Goal: Task Accomplishment & Management: Complete application form

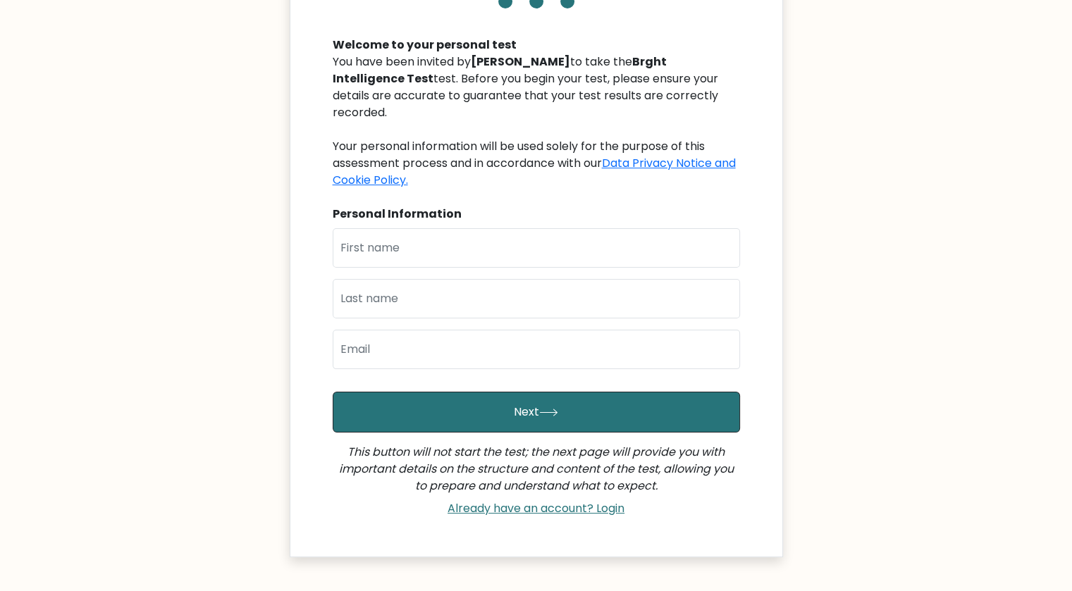
scroll to position [141, 0]
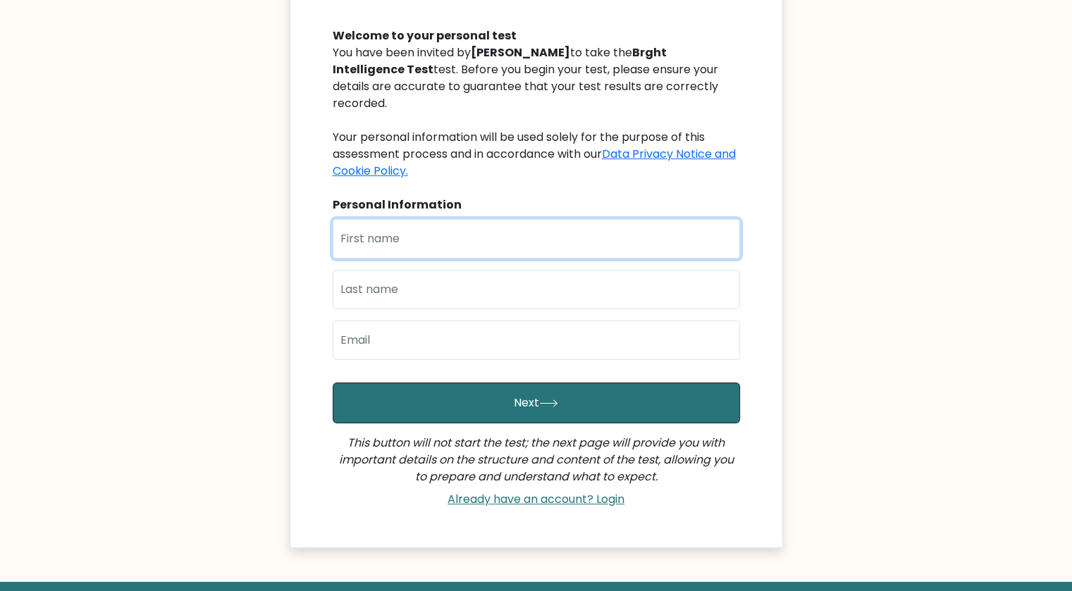
click at [486, 225] on input "text" at bounding box center [536, 238] width 407 height 39
type input "Princess [PERSON_NAME]"
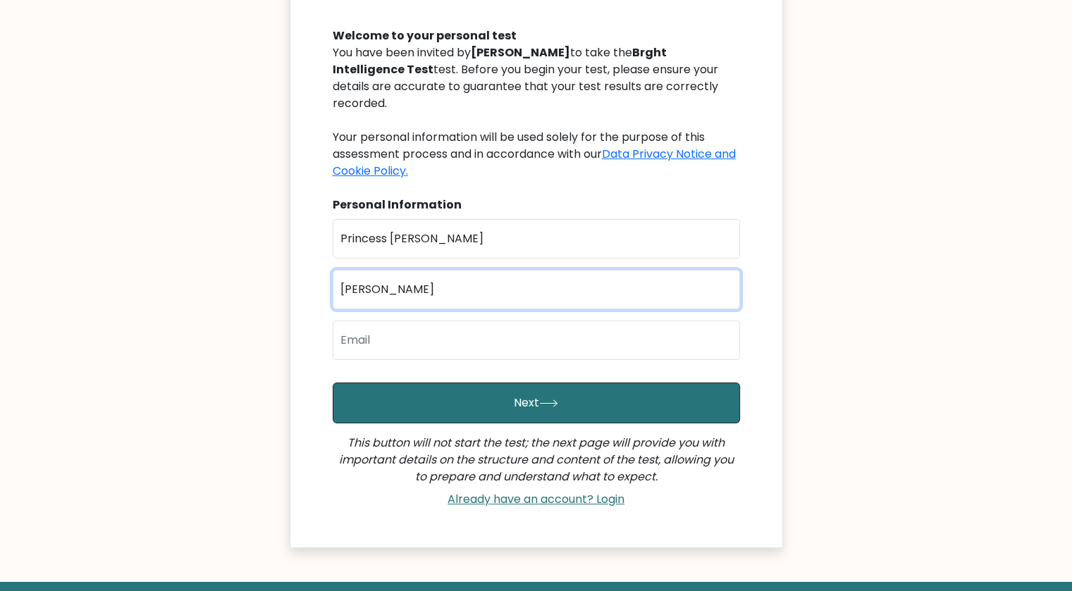
type input "[PERSON_NAME]"
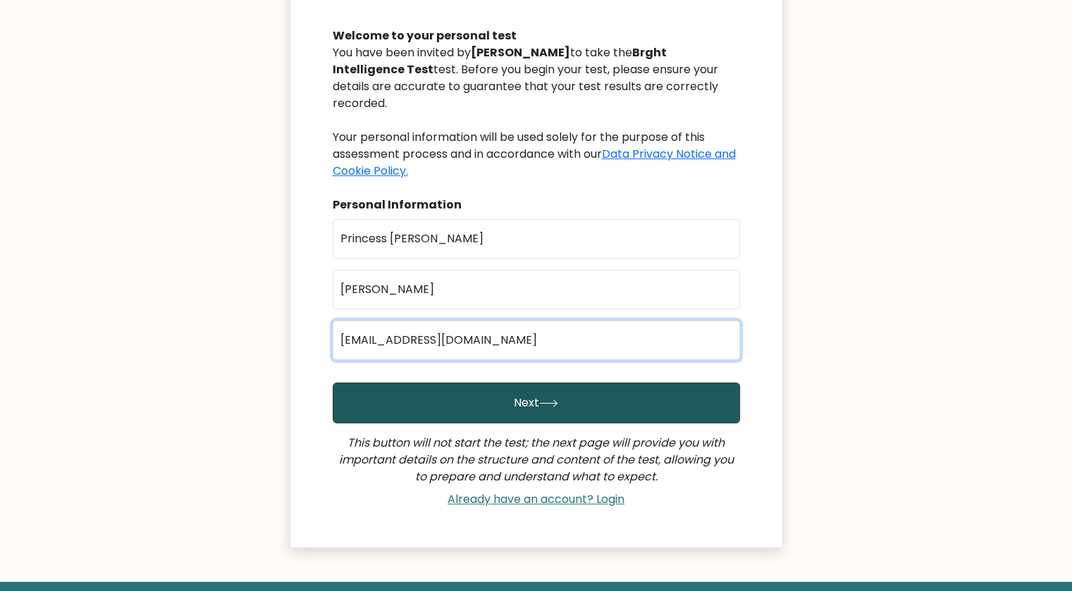
type input "[EMAIL_ADDRESS][DOMAIN_NAME]"
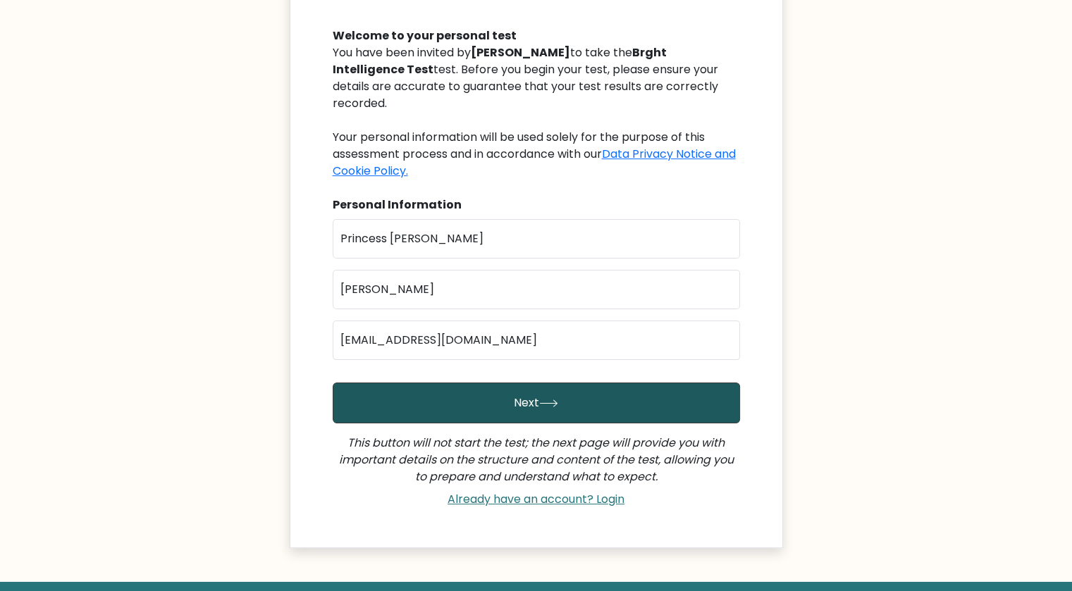
click at [531, 383] on button "Next" at bounding box center [536, 403] width 407 height 41
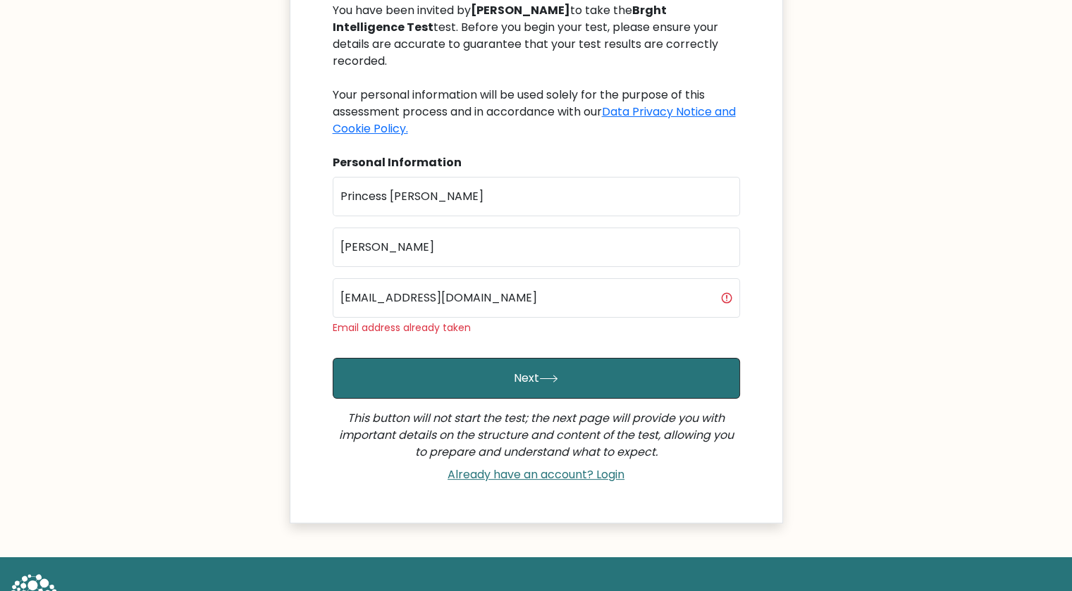
scroll to position [217, 0]
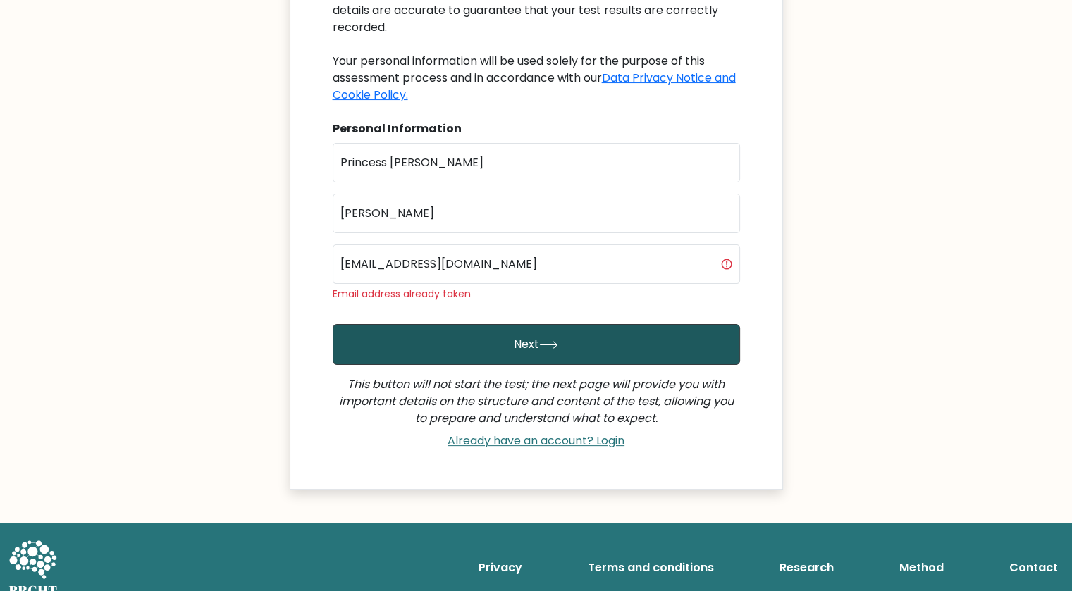
click at [524, 329] on button "Next" at bounding box center [536, 344] width 407 height 41
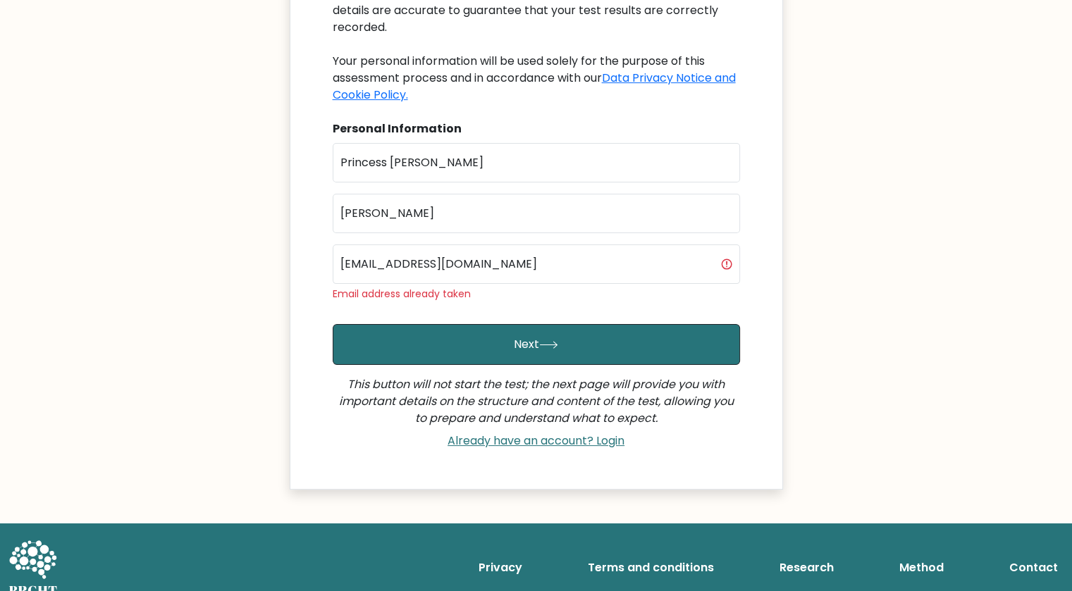
scroll to position [217, 0]
click at [533, 433] on link "Already have an account? Login" at bounding box center [536, 441] width 188 height 16
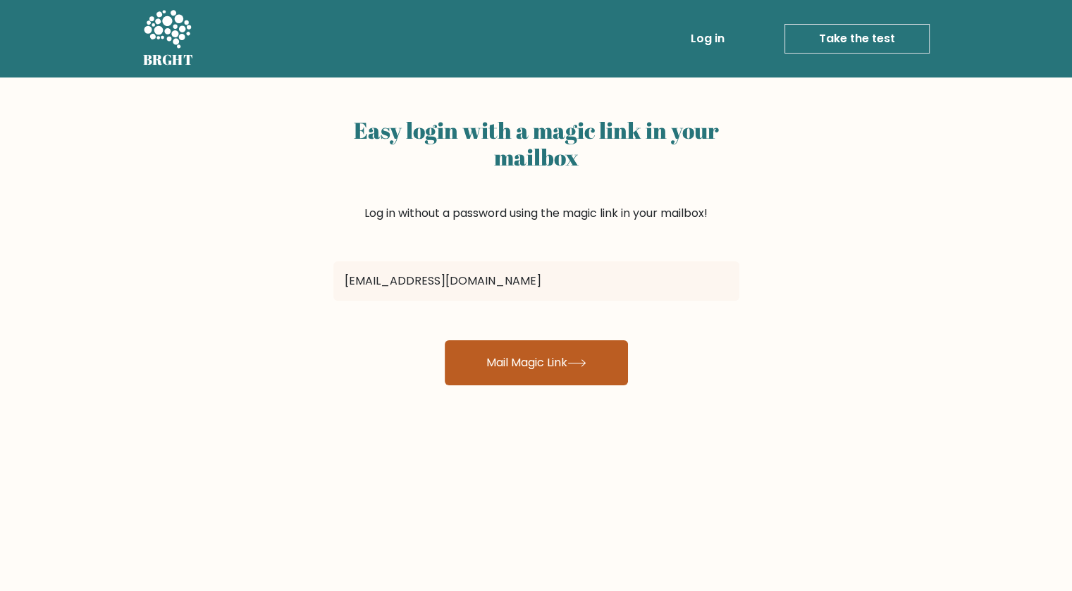
type input "[EMAIL_ADDRESS][DOMAIN_NAME]"
click at [574, 370] on button "Mail Magic Link" at bounding box center [536, 362] width 183 height 45
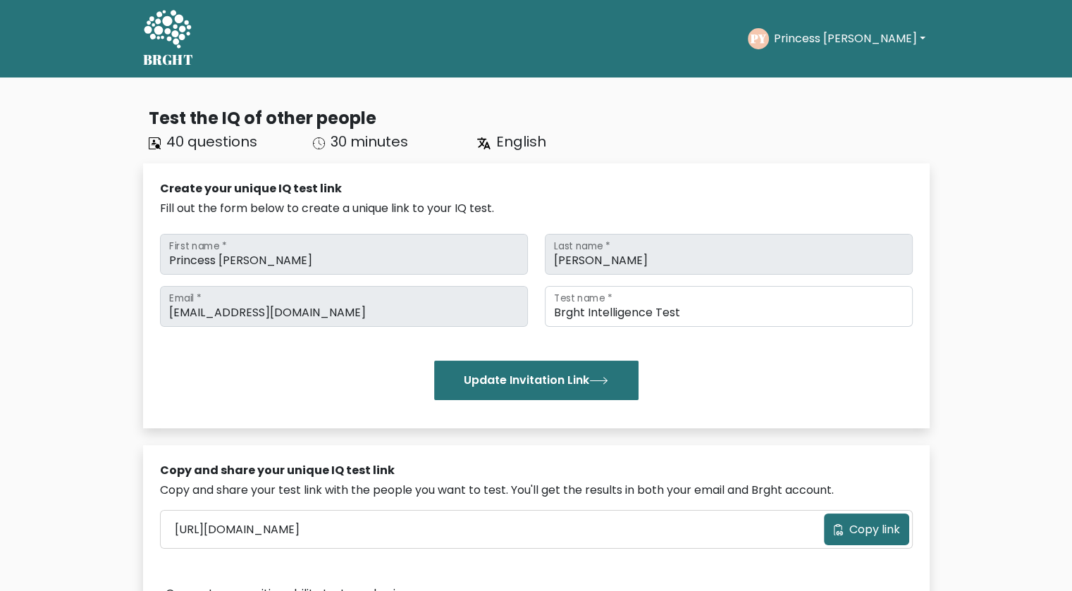
click at [159, 18] on icon at bounding box center [167, 30] width 49 height 42
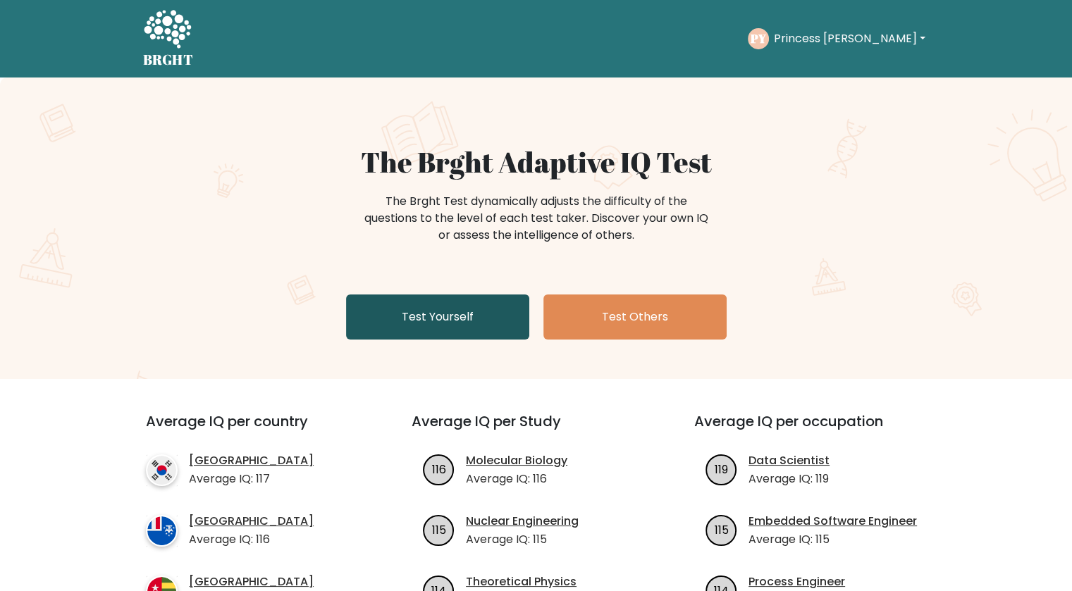
click at [419, 323] on link "Test Yourself" at bounding box center [437, 317] width 183 height 45
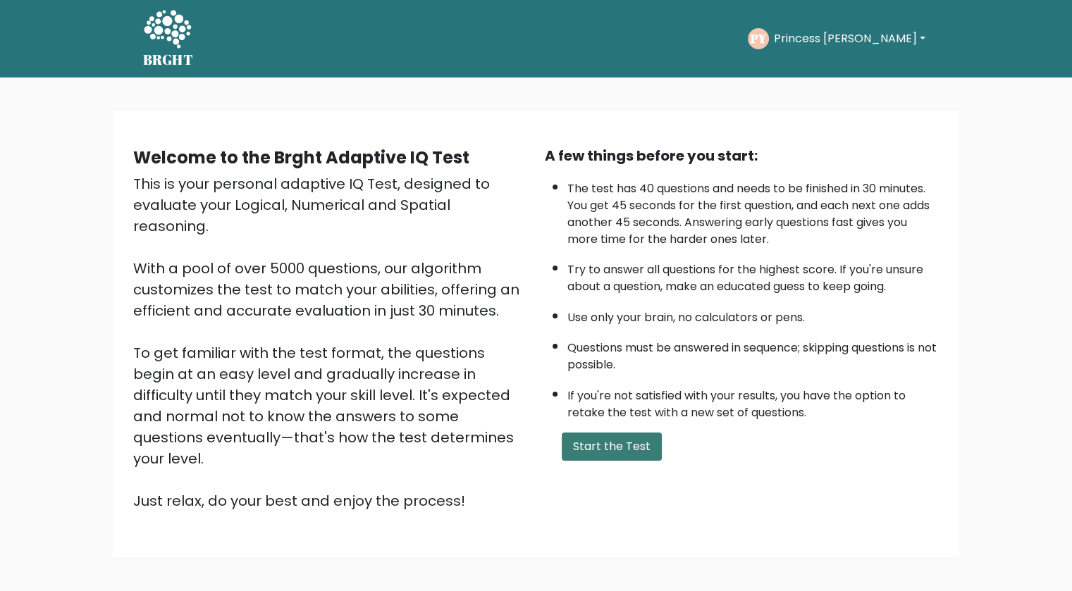
click at [600, 439] on button "Start the Test" at bounding box center [612, 447] width 100 height 28
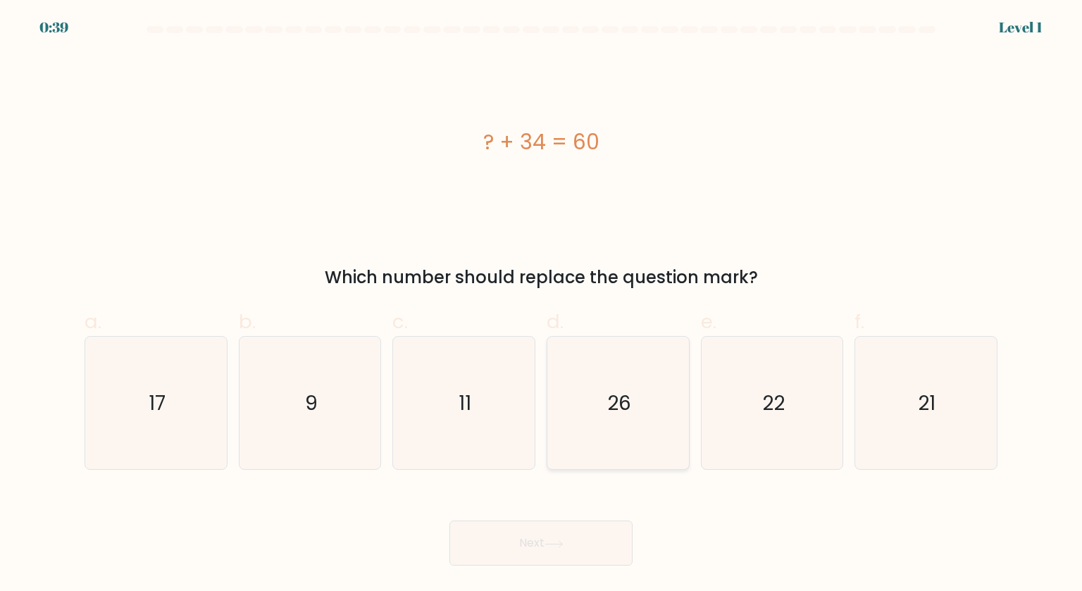
click at [629, 387] on icon "26" at bounding box center [618, 403] width 132 height 132
click at [542, 305] on input "d. 26" at bounding box center [541, 300] width 1 height 9
radio input "true"
click at [564, 552] on button "Next" at bounding box center [541, 543] width 183 height 45
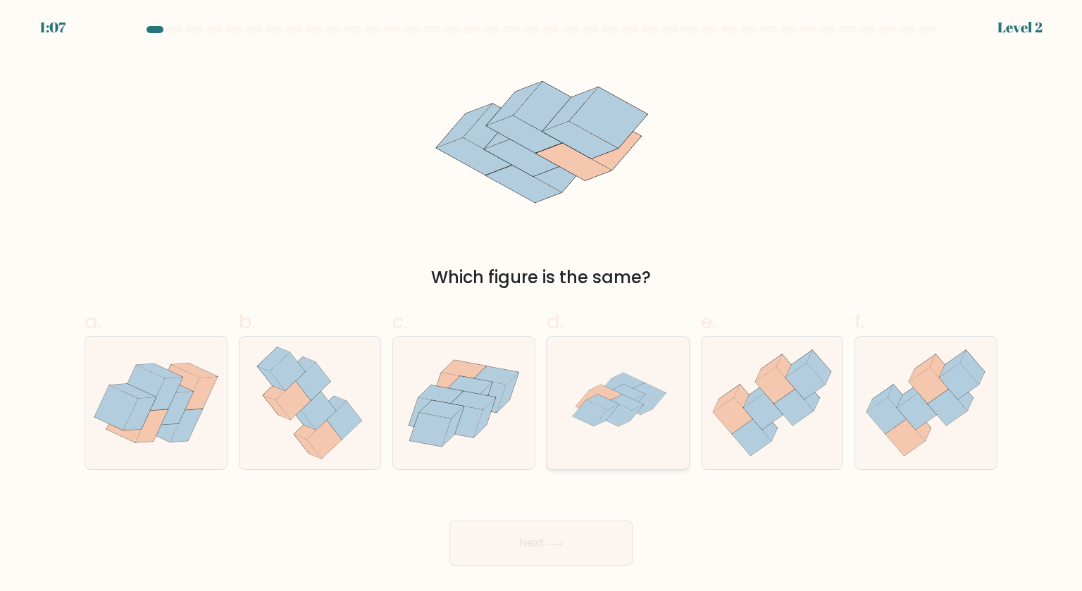
click at [622, 411] on icon at bounding box center [615, 414] width 35 height 26
click at [542, 305] on input "d." at bounding box center [541, 300] width 1 height 9
radio input "true"
click at [555, 548] on icon at bounding box center [554, 545] width 19 height 8
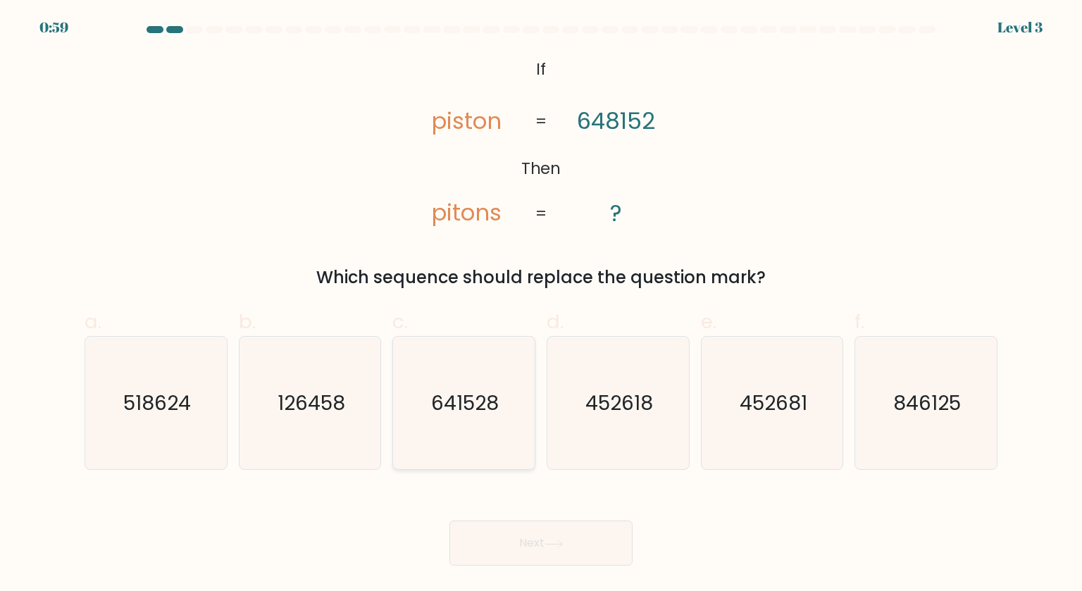
click at [516, 424] on icon "641528" at bounding box center [463, 403] width 132 height 132
click at [541, 305] on input "c. 641528" at bounding box center [541, 300] width 1 height 9
radio input "true"
click at [566, 555] on button "Next" at bounding box center [541, 543] width 183 height 45
click at [555, 533] on button "Next" at bounding box center [541, 543] width 183 height 45
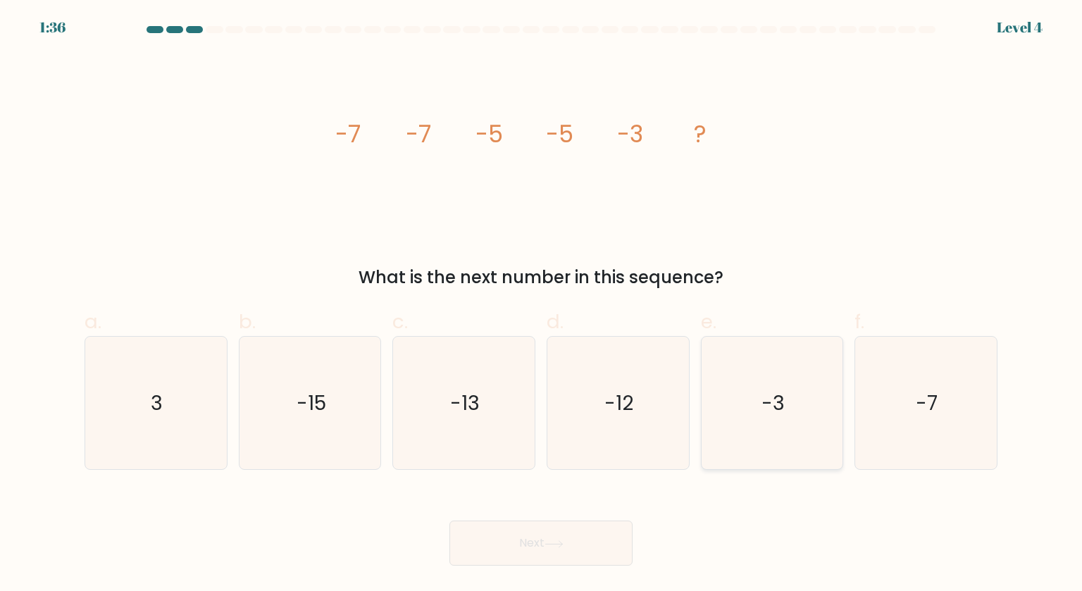
click at [753, 400] on icon "-3" at bounding box center [772, 403] width 132 height 132
click at [542, 305] on input "e. -3" at bounding box center [541, 300] width 1 height 9
radio input "true"
click at [584, 557] on button "Next" at bounding box center [541, 543] width 183 height 45
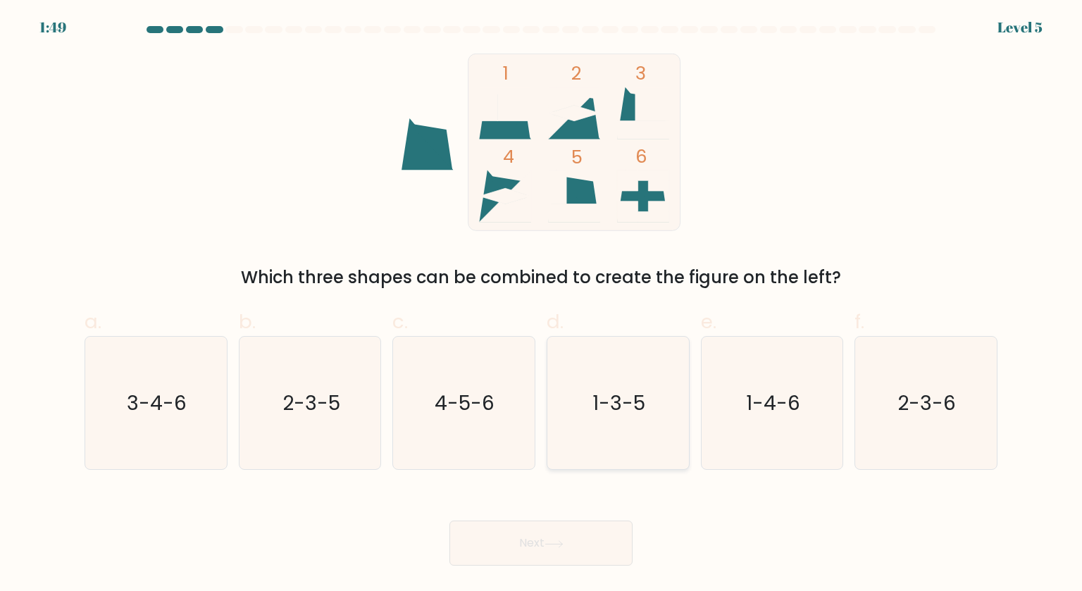
click at [665, 440] on icon "1-3-5" at bounding box center [618, 403] width 132 height 132
click at [542, 305] on input "d. 1-3-5" at bounding box center [541, 300] width 1 height 9
radio input "true"
click at [572, 532] on button "Next" at bounding box center [541, 543] width 183 height 45
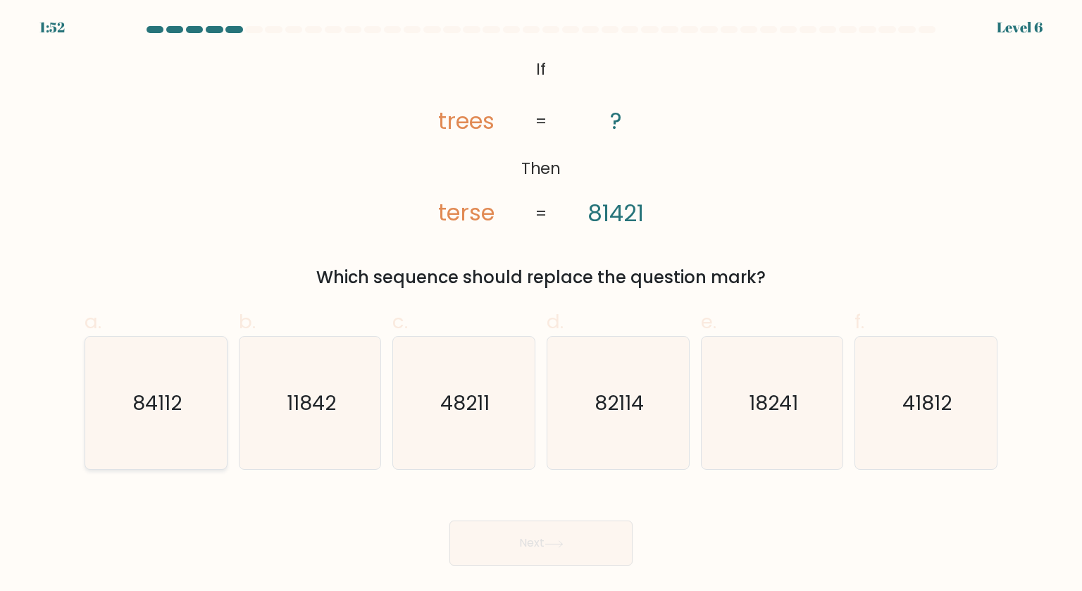
click at [123, 410] on icon "84112" at bounding box center [156, 403] width 132 height 132
click at [541, 305] on input "a. 84112" at bounding box center [541, 300] width 1 height 9
radio input "true"
click at [555, 538] on button "Next" at bounding box center [541, 543] width 183 height 45
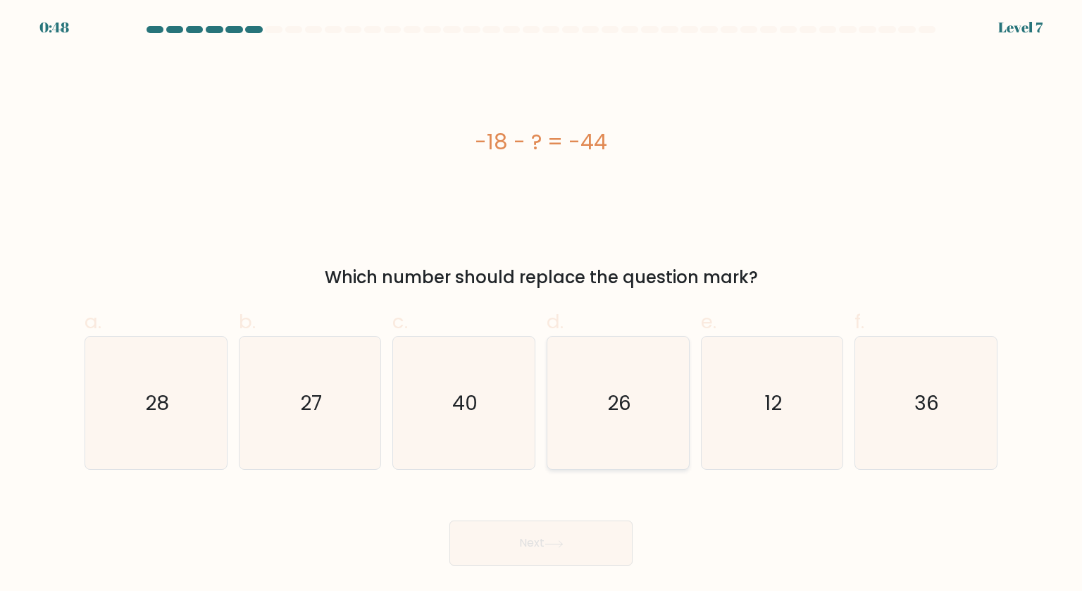
click at [650, 396] on icon "26" at bounding box center [618, 403] width 132 height 132
click at [542, 305] on input "d. 26" at bounding box center [541, 300] width 1 height 9
radio input "true"
click at [574, 531] on button "Next" at bounding box center [541, 543] width 183 height 45
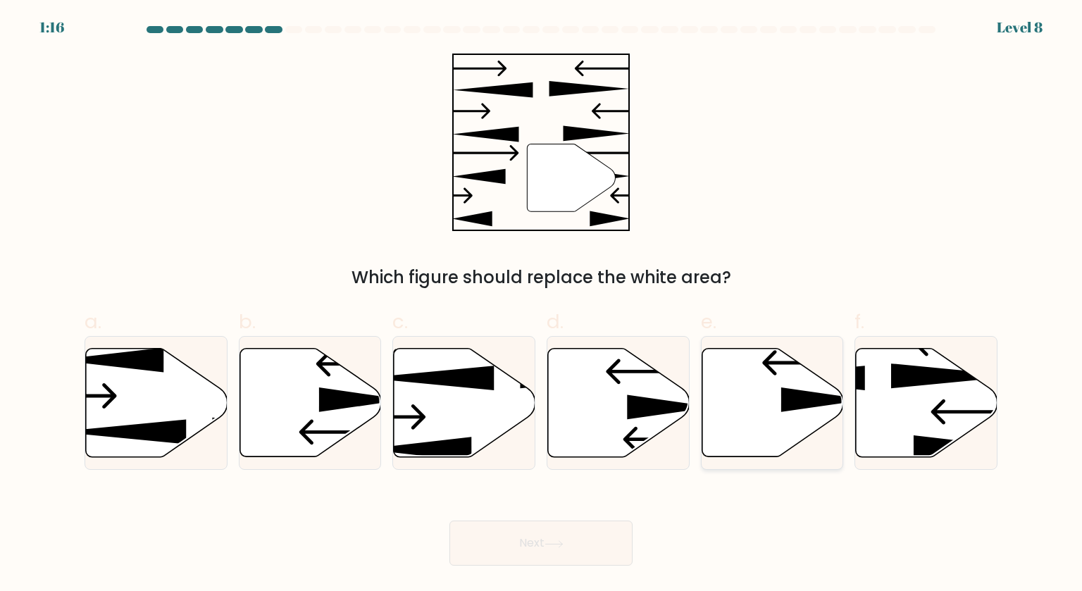
click at [804, 409] on icon at bounding box center [773, 403] width 142 height 109
click at [542, 305] on input "e." at bounding box center [541, 300] width 1 height 9
radio input "true"
click at [557, 545] on icon at bounding box center [554, 545] width 19 height 8
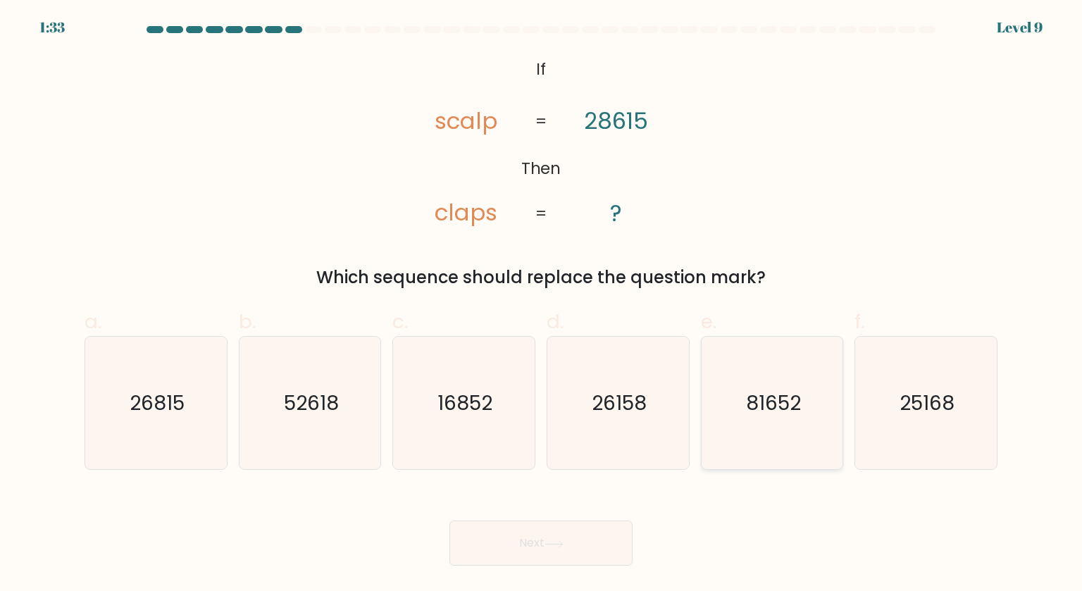
click at [814, 374] on icon "81652" at bounding box center [772, 403] width 132 height 132
click at [542, 305] on input "e. 81652" at bounding box center [541, 300] width 1 height 9
radio input "true"
click at [582, 538] on button "Next" at bounding box center [541, 543] width 183 height 45
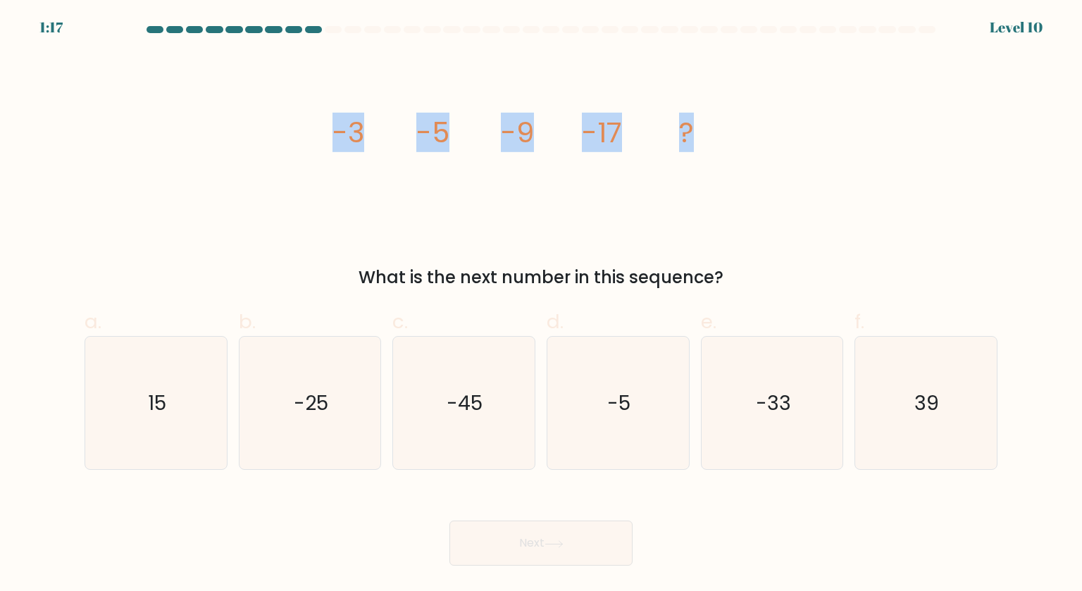
drag, startPoint x: 333, startPoint y: 135, endPoint x: 755, endPoint y: 135, distance: 422.8
click at [755, 135] on div "image/svg+xml -3 -5 -9 -17 ? What is the next number in this sequence?" at bounding box center [541, 172] width 930 height 237
copy g "-3 -5 -9 -17 ?"
click at [870, 194] on div "image/svg+xml -3 -5 -9 -17 ? What is the next number in this sequence?" at bounding box center [541, 172] width 930 height 237
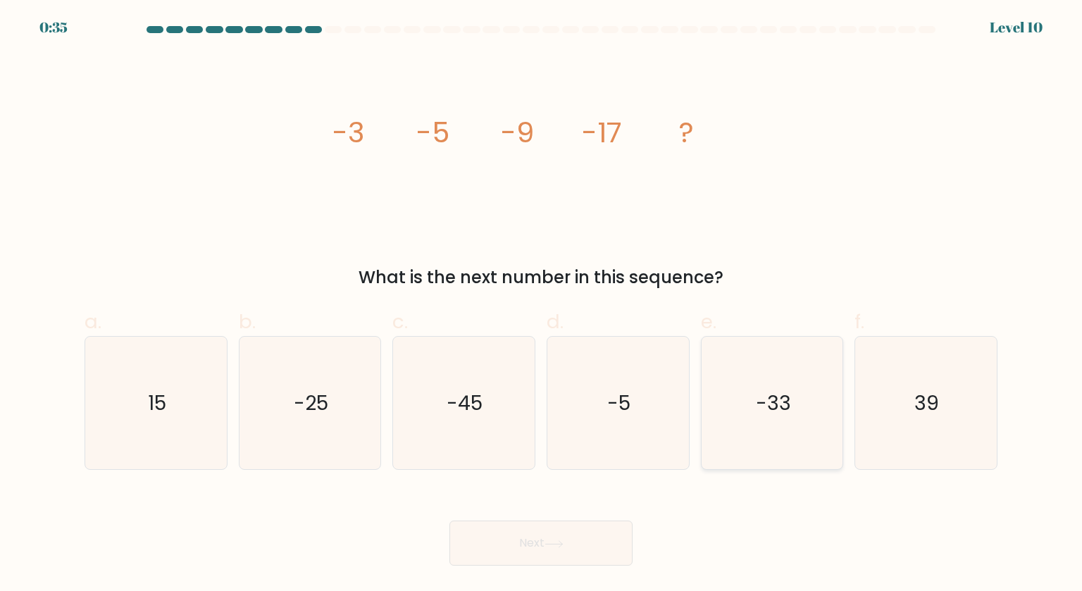
click at [734, 380] on icon "-33" at bounding box center [772, 403] width 132 height 132
click at [542, 305] on input "e. -33" at bounding box center [541, 300] width 1 height 9
radio input "true"
click at [592, 547] on button "Next" at bounding box center [541, 543] width 183 height 45
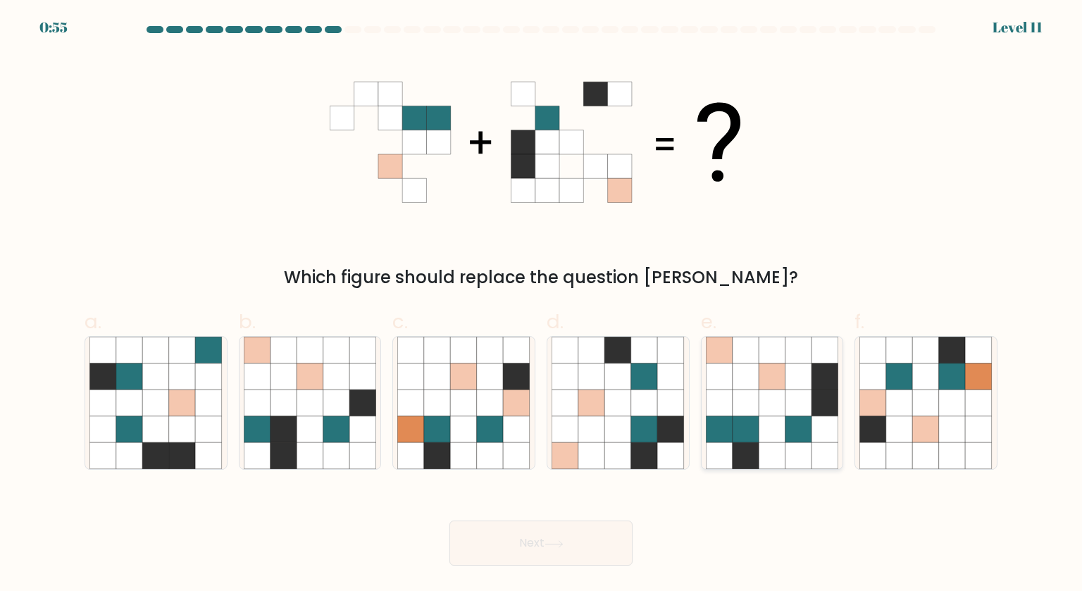
click at [790, 397] on icon at bounding box center [799, 403] width 27 height 27
click at [542, 305] on input "e." at bounding box center [541, 300] width 1 height 9
radio input "true"
click at [595, 535] on button "Next" at bounding box center [541, 543] width 183 height 45
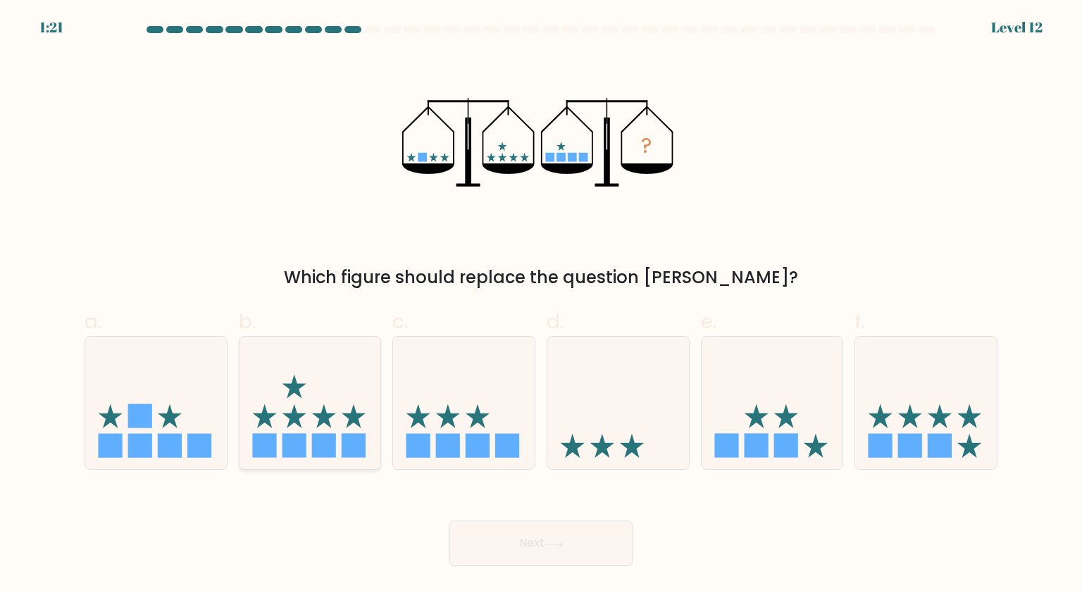
click at [320, 426] on icon at bounding box center [311, 403] width 142 height 117
click at [541, 305] on input "b." at bounding box center [541, 300] width 1 height 9
radio input "true"
click at [571, 533] on button "Next" at bounding box center [541, 543] width 183 height 45
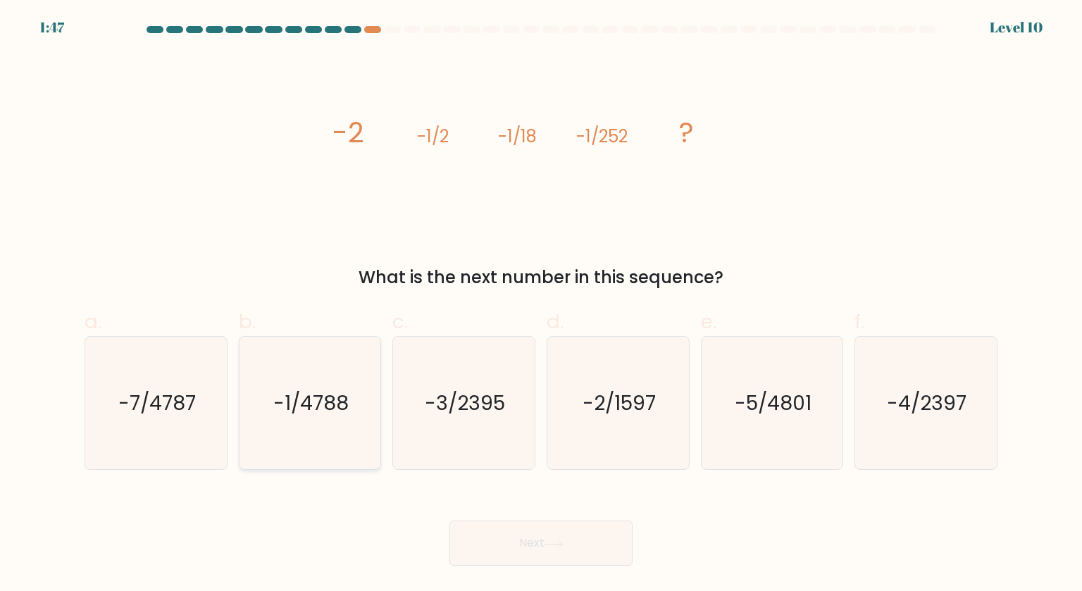
click at [354, 405] on icon "-1/4788" at bounding box center [310, 403] width 132 height 132
click at [541, 305] on input "b. -1/4788" at bounding box center [541, 300] width 1 height 9
radio input "true"
click at [578, 544] on button "Next" at bounding box center [541, 543] width 183 height 45
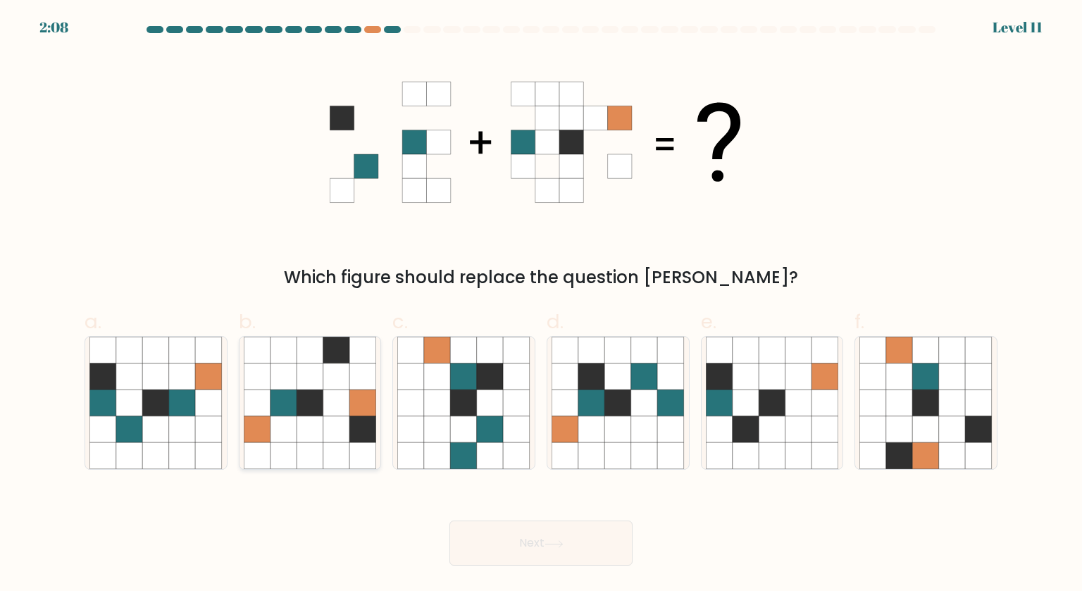
click at [280, 391] on icon at bounding box center [284, 403] width 27 height 27
click at [541, 305] on input "b." at bounding box center [541, 300] width 1 height 9
radio input "true"
click at [530, 541] on button "Next" at bounding box center [541, 543] width 183 height 45
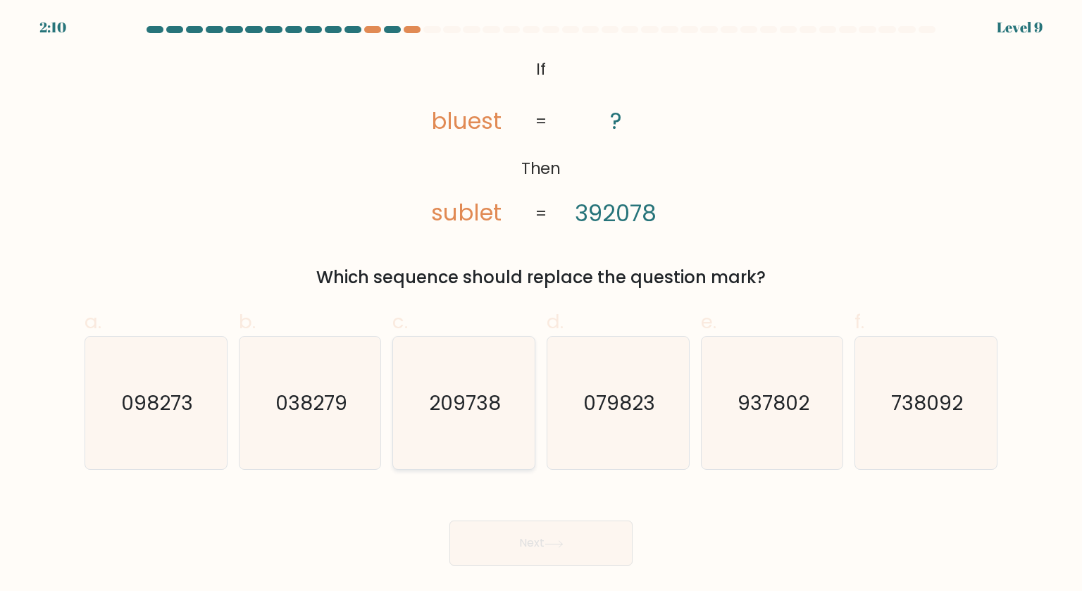
click at [471, 391] on text "209738" at bounding box center [466, 403] width 72 height 28
click at [541, 305] on input "c. 209738" at bounding box center [541, 300] width 1 height 9
radio input "true"
click at [538, 546] on button "Next" at bounding box center [541, 543] width 183 height 45
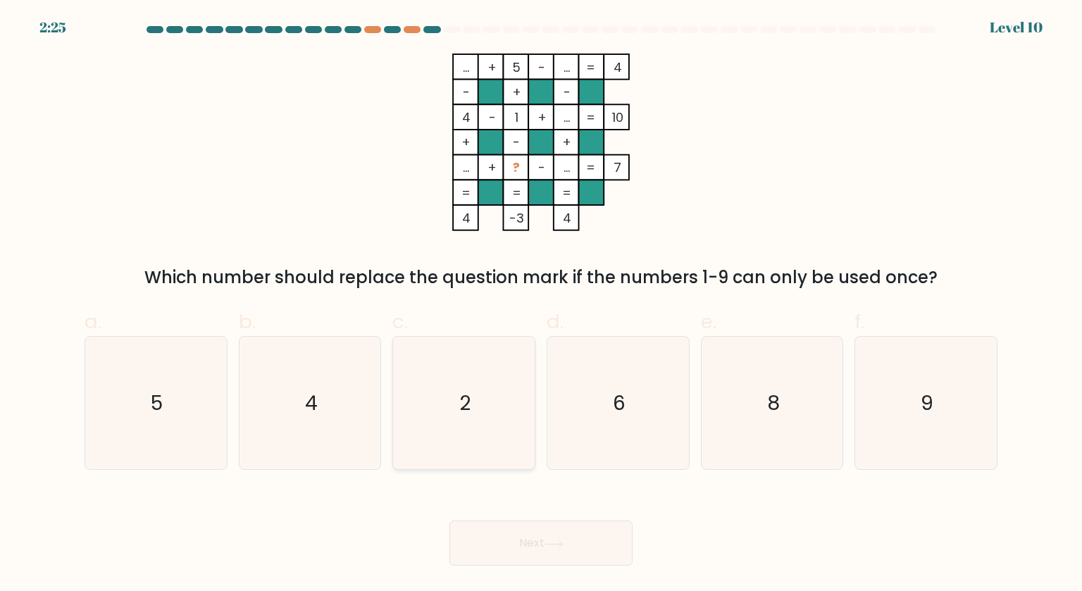
click at [460, 393] on text "2" at bounding box center [465, 403] width 11 height 28
click at [541, 305] on input "c. 2" at bounding box center [541, 300] width 1 height 9
radio input "true"
click at [541, 537] on button "Next" at bounding box center [541, 543] width 183 height 45
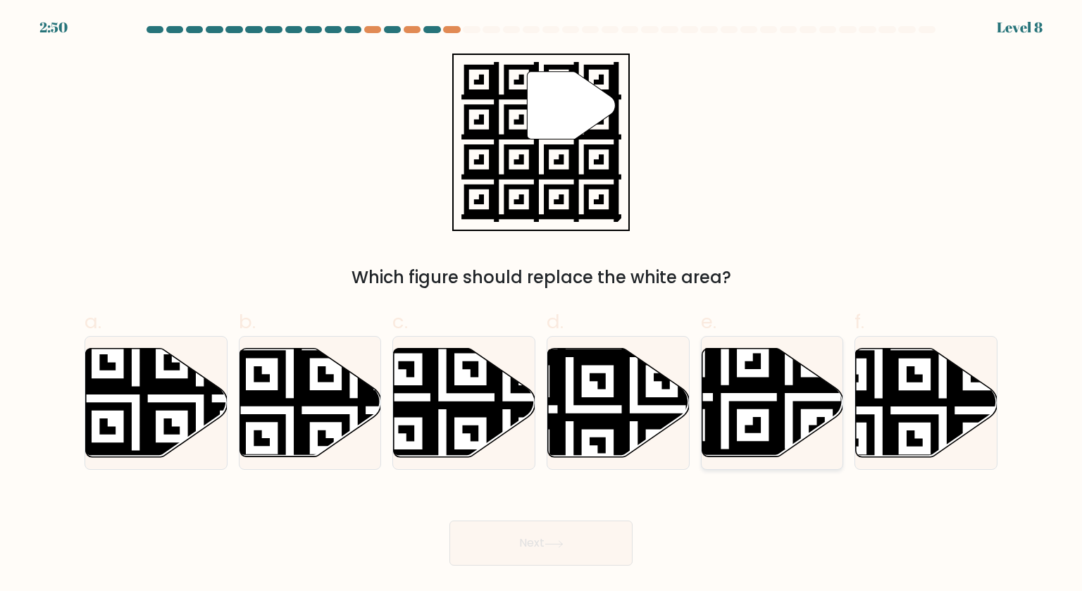
click at [789, 414] on icon at bounding box center [773, 403] width 142 height 109
click at [542, 305] on input "e." at bounding box center [541, 300] width 1 height 9
radio input "true"
click at [577, 543] on button "Next" at bounding box center [541, 543] width 183 height 45
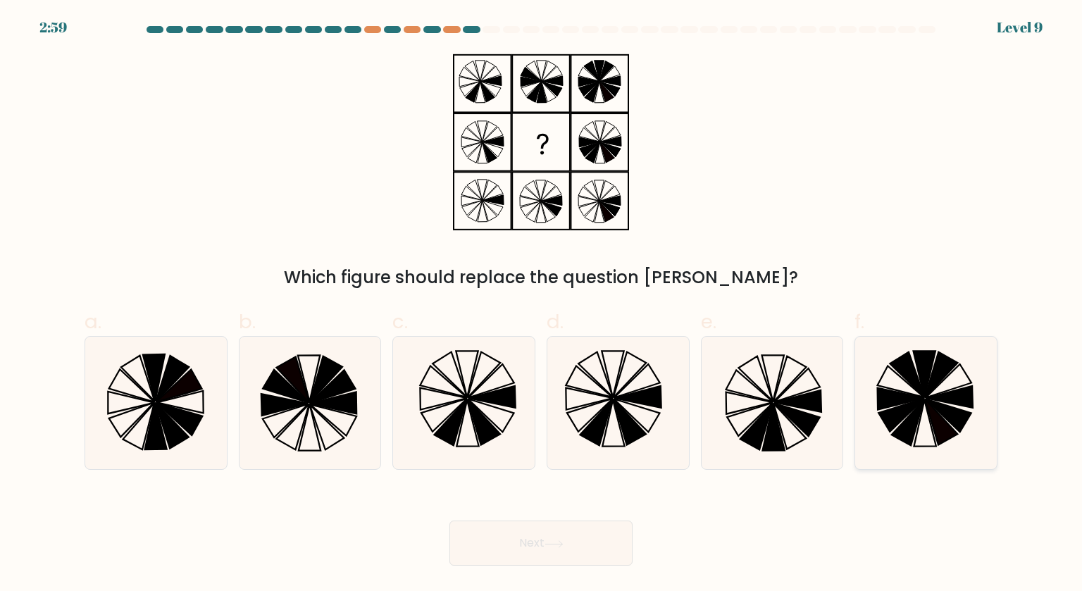
click at [898, 379] on icon at bounding box center [926, 403] width 132 height 132
click at [542, 305] on input "f." at bounding box center [541, 300] width 1 height 9
radio input "true"
click at [560, 559] on button "Next" at bounding box center [541, 543] width 183 height 45
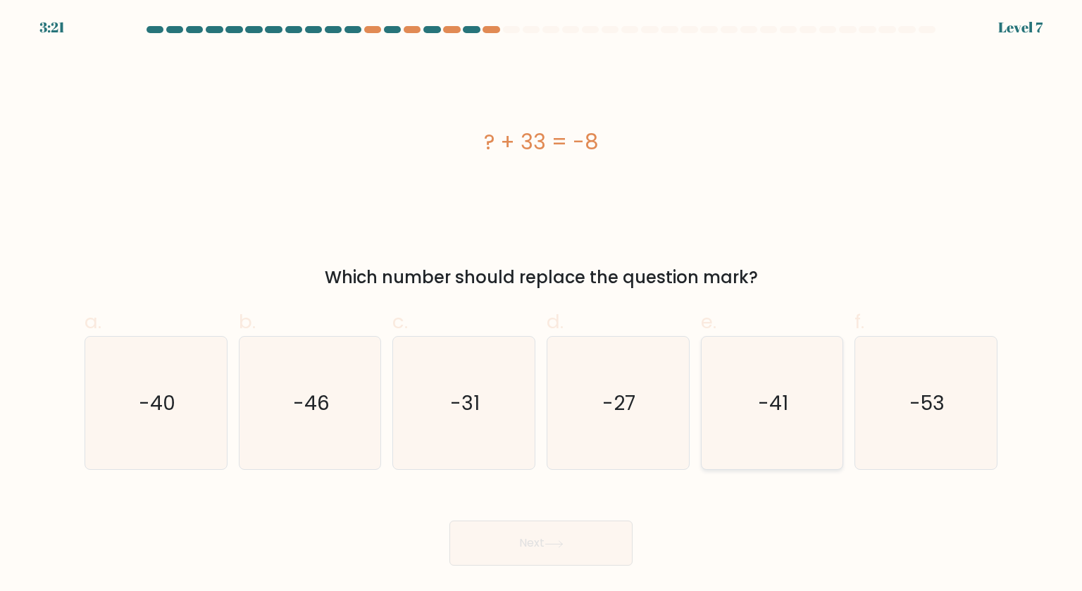
click at [774, 410] on text "-41" at bounding box center [773, 403] width 30 height 28
click at [542, 305] on input "e. -41" at bounding box center [541, 300] width 1 height 9
radio input "true"
click at [558, 541] on icon at bounding box center [554, 545] width 19 height 8
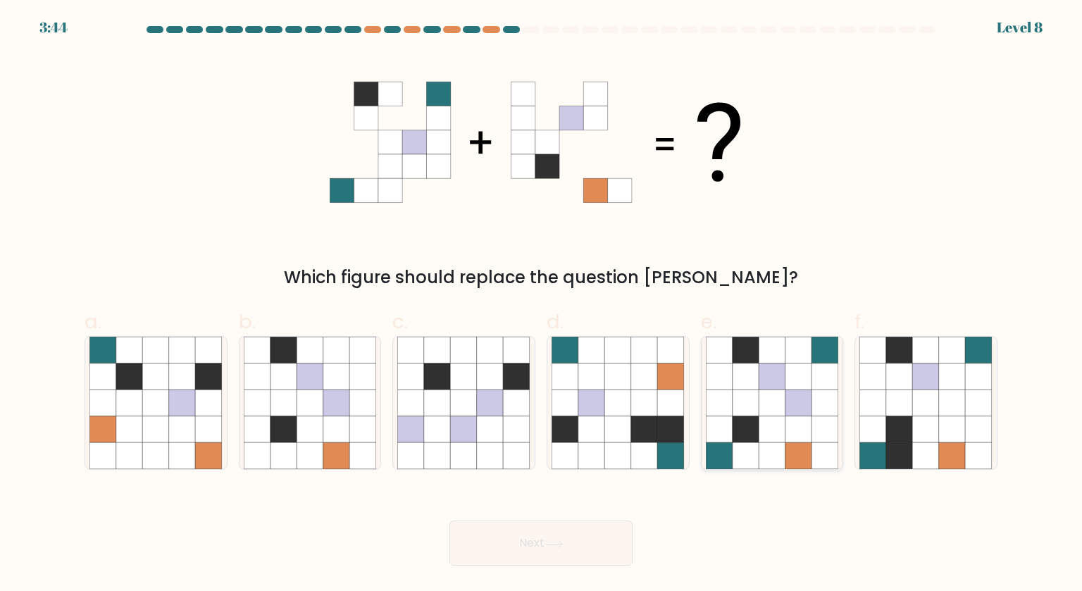
click at [758, 398] on icon at bounding box center [746, 403] width 27 height 27
click at [542, 305] on input "e." at bounding box center [541, 300] width 1 height 9
radio input "true"
click at [532, 548] on button "Next" at bounding box center [541, 543] width 183 height 45
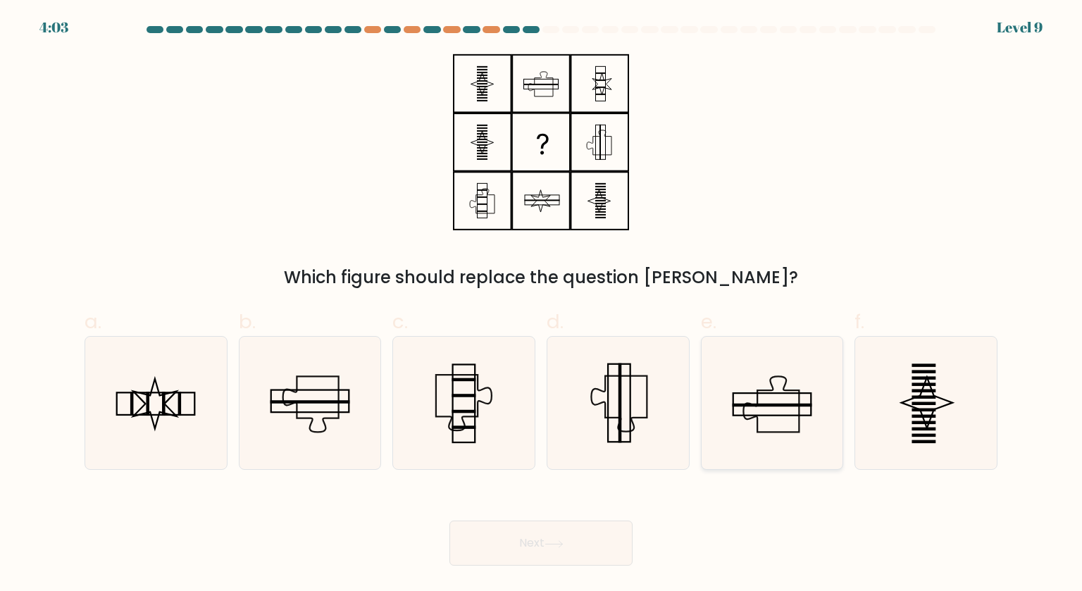
click at [753, 381] on icon at bounding box center [772, 403] width 132 height 132
click at [542, 305] on input "e." at bounding box center [541, 300] width 1 height 9
radio input "true"
click at [557, 546] on icon at bounding box center [554, 545] width 19 height 8
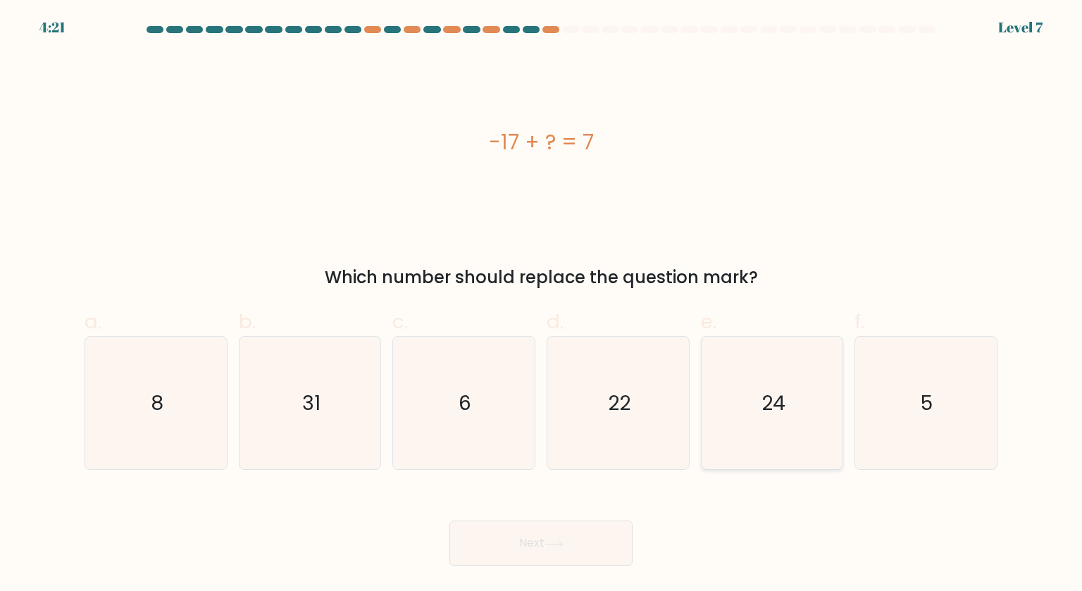
click at [775, 421] on icon "24" at bounding box center [772, 403] width 132 height 132
click at [542, 305] on input "e. 24" at bounding box center [541, 300] width 1 height 9
radio input "true"
click at [530, 540] on button "Next" at bounding box center [541, 543] width 183 height 45
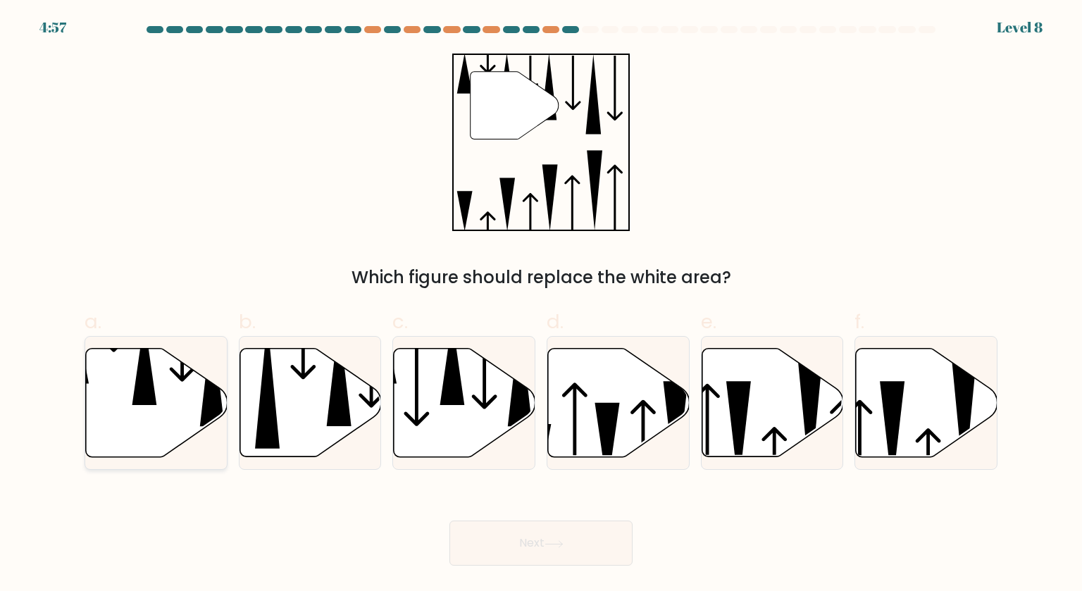
click at [133, 374] on icon at bounding box center [157, 403] width 142 height 109
click at [541, 305] on input "a." at bounding box center [541, 300] width 1 height 9
radio input "true"
click at [525, 550] on button "Next" at bounding box center [541, 543] width 183 height 45
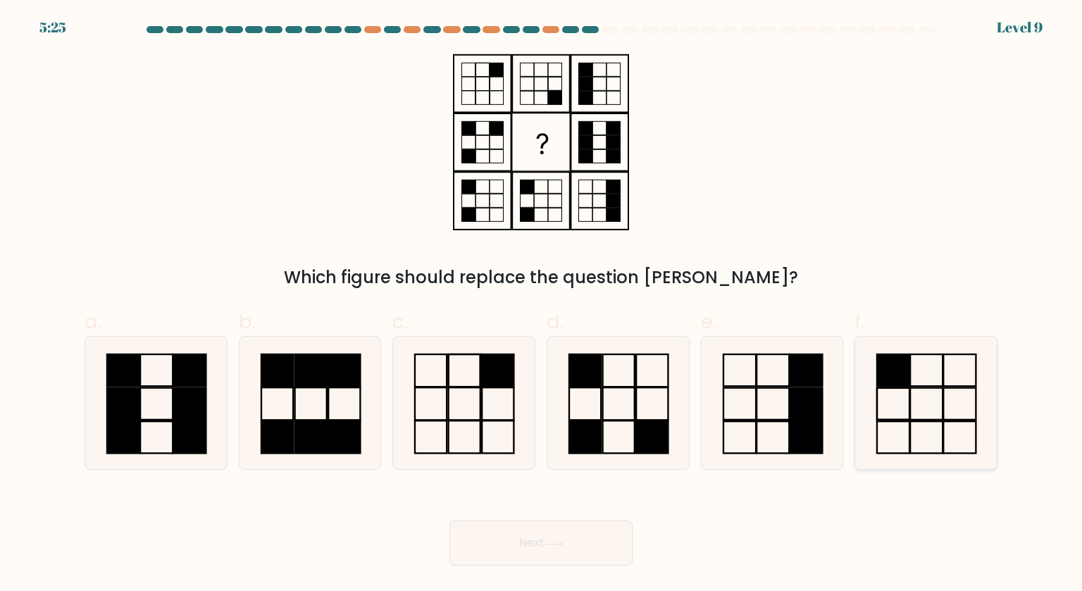
click at [901, 385] on rect at bounding box center [893, 370] width 32 height 32
click at [542, 305] on input "f." at bounding box center [541, 300] width 1 height 9
radio input "true"
click at [536, 543] on button "Next" at bounding box center [541, 543] width 183 height 45
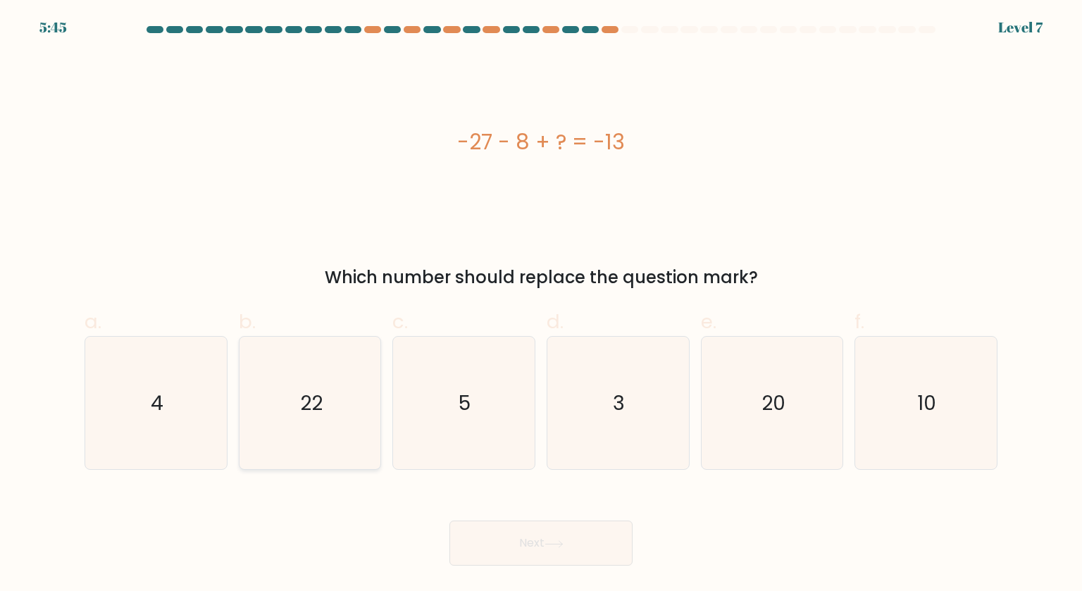
click at [326, 416] on icon "22" at bounding box center [310, 403] width 132 height 132
click at [541, 305] on input "b. 22" at bounding box center [541, 300] width 1 height 9
radio input "true"
click at [519, 538] on button "Next" at bounding box center [541, 543] width 183 height 45
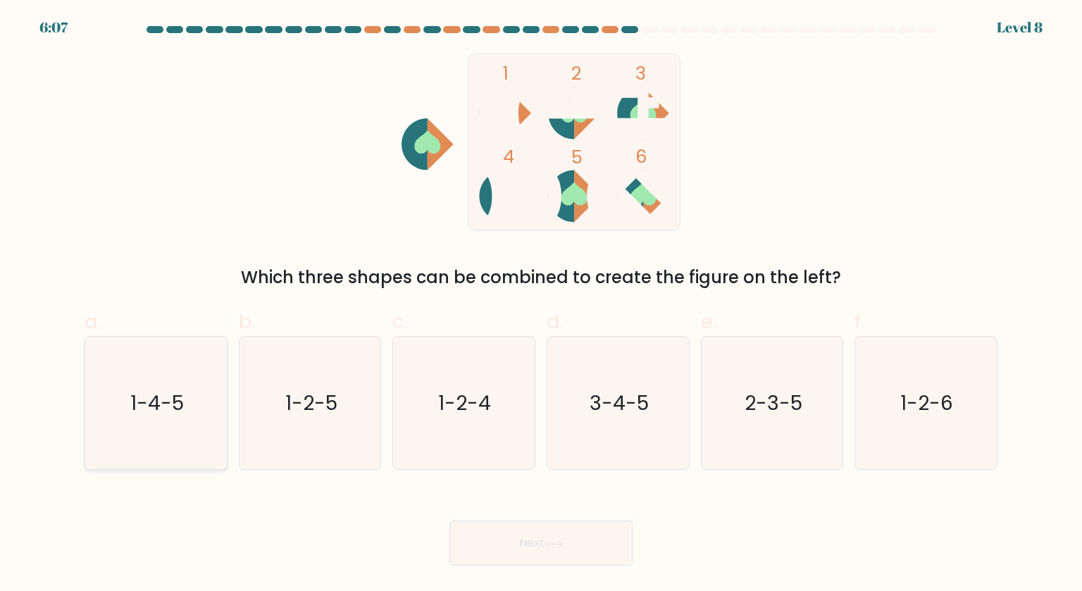
click at [136, 392] on text "1-4-5" at bounding box center [157, 403] width 54 height 28
click at [541, 305] on input "a. 1-4-5" at bounding box center [541, 300] width 1 height 9
radio input "true"
click at [526, 538] on button "Next" at bounding box center [541, 543] width 183 height 45
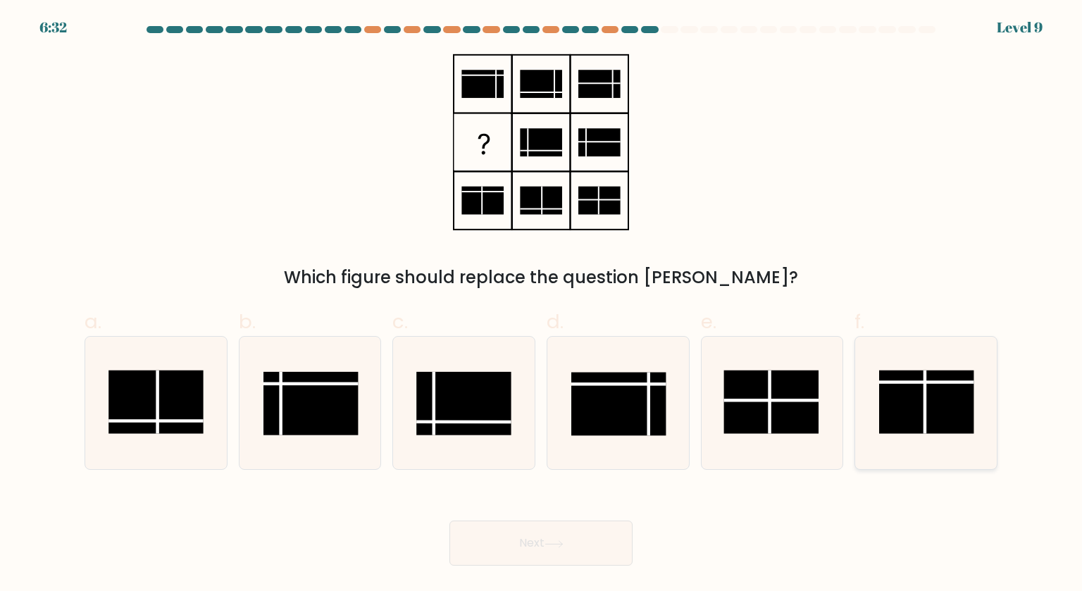
click at [872, 366] on icon at bounding box center [926, 403] width 132 height 132
click at [542, 305] on input "f." at bounding box center [541, 300] width 1 height 9
radio input "true"
click at [533, 541] on button "Next" at bounding box center [541, 543] width 183 height 45
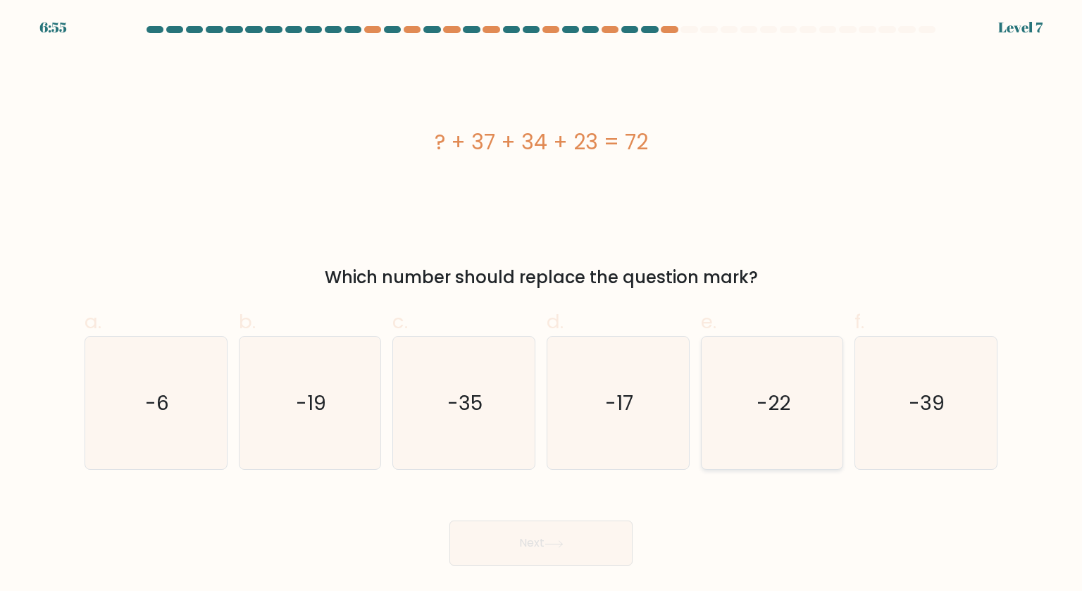
click at [804, 400] on icon "-22" at bounding box center [772, 403] width 132 height 132
click at [542, 305] on input "e. -22" at bounding box center [541, 300] width 1 height 9
radio input "true"
click at [527, 555] on button "Next" at bounding box center [541, 543] width 183 height 45
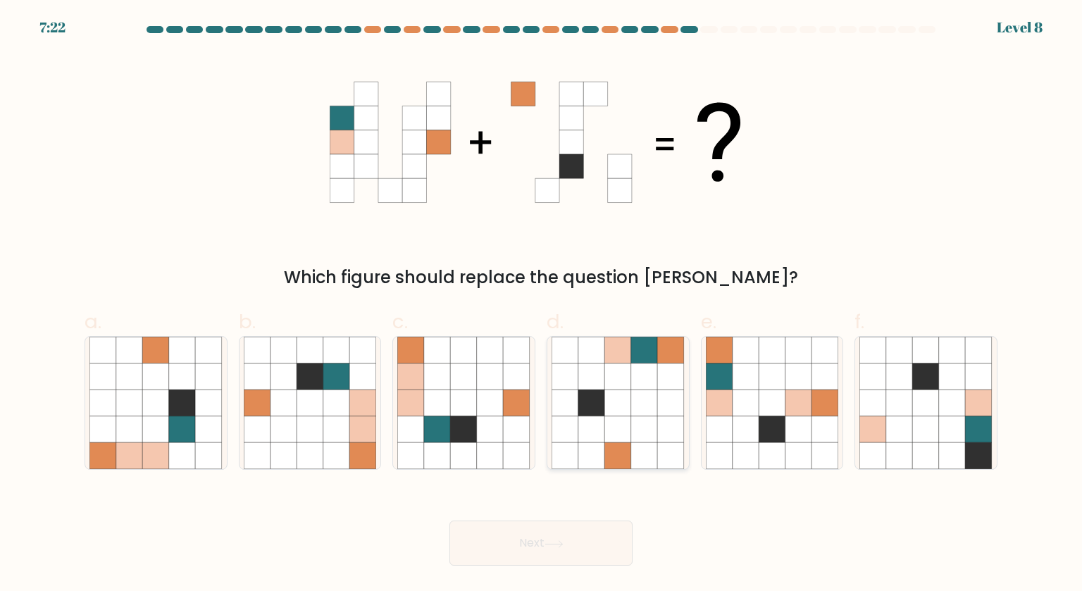
click at [606, 384] on icon at bounding box center [618, 377] width 27 height 27
click at [542, 305] on input "d." at bounding box center [541, 300] width 1 height 9
radio input "true"
click at [541, 542] on button "Next" at bounding box center [541, 543] width 183 height 45
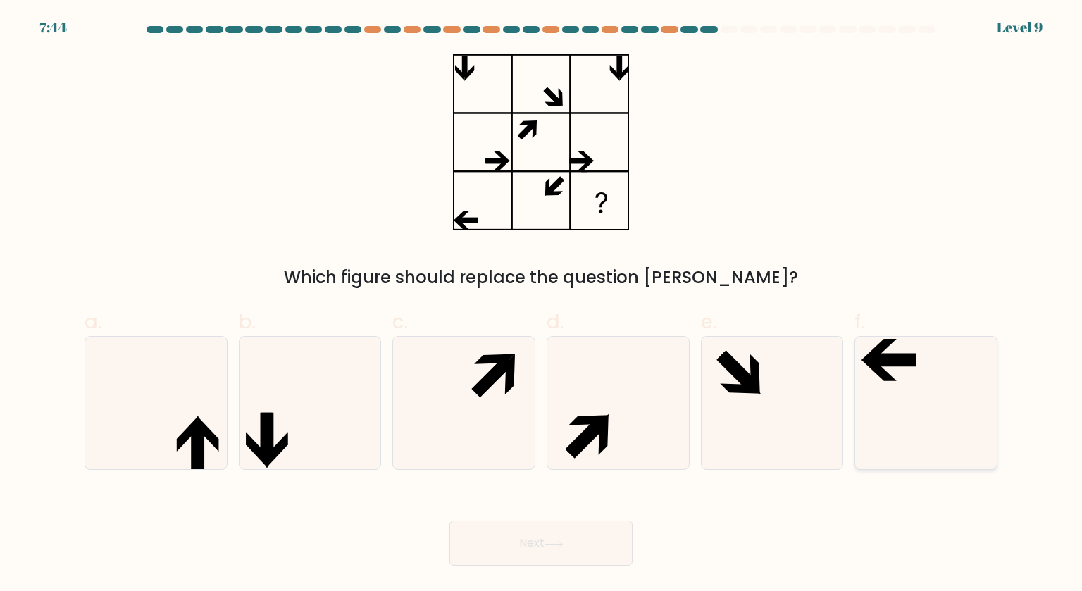
click at [890, 378] on icon at bounding box center [879, 370] width 36 height 22
click at [542, 305] on input "f." at bounding box center [541, 300] width 1 height 9
radio input "true"
click at [540, 536] on button "Next" at bounding box center [541, 543] width 183 height 45
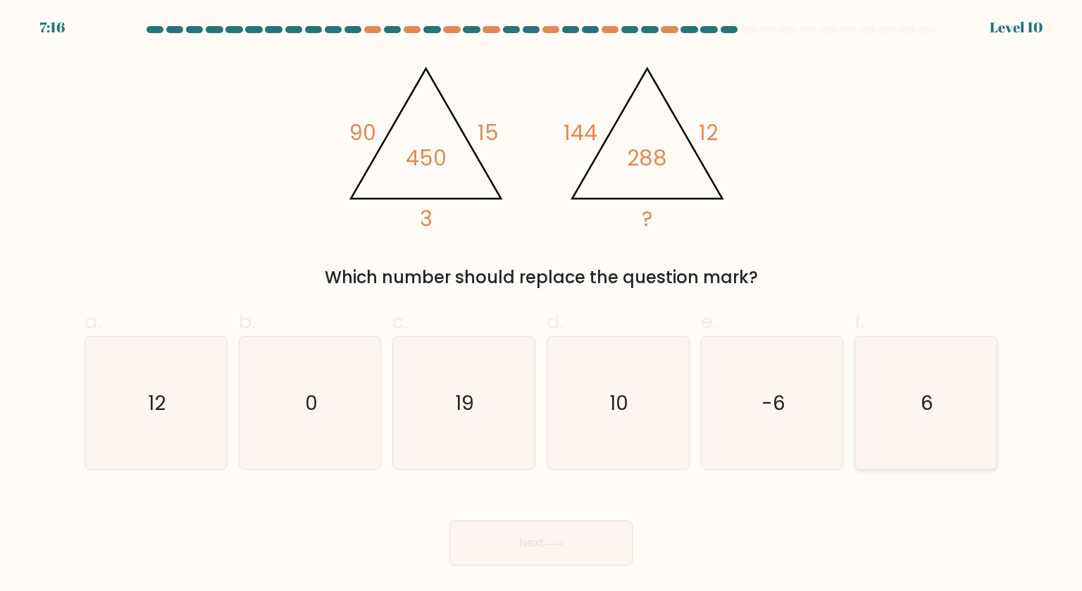
click at [930, 393] on text "6" at bounding box center [927, 403] width 13 height 28
click at [542, 305] on input "f. 6" at bounding box center [541, 300] width 1 height 9
radio input "true"
click at [536, 552] on button "Next" at bounding box center [541, 543] width 183 height 45
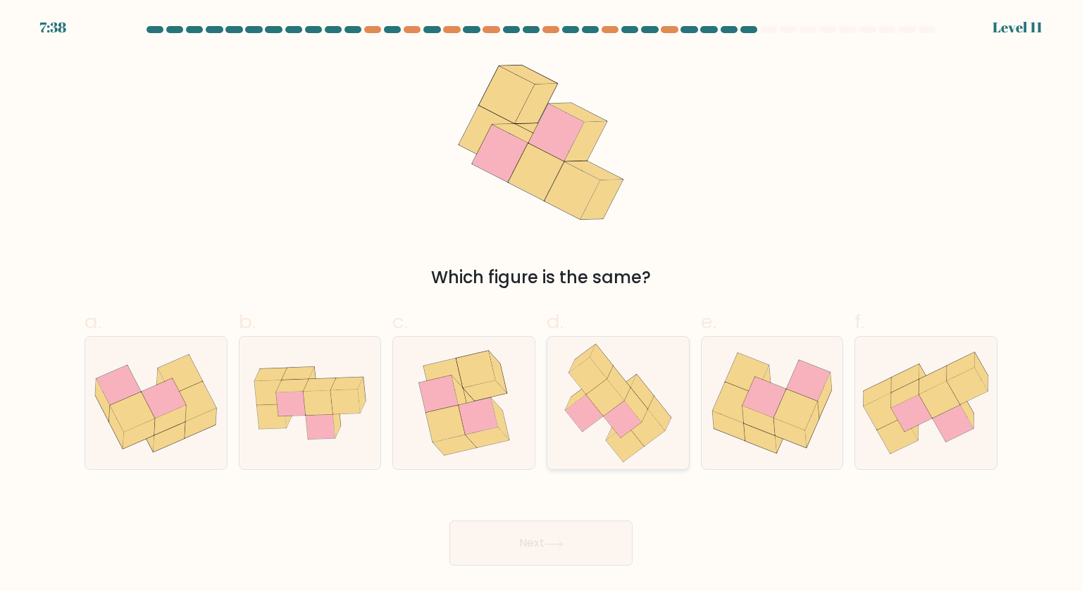
click at [603, 390] on icon at bounding box center [605, 397] width 38 height 37
click at [542, 305] on input "d." at bounding box center [541, 300] width 1 height 9
radio input "true"
click at [544, 547] on button "Next" at bounding box center [541, 543] width 183 height 45
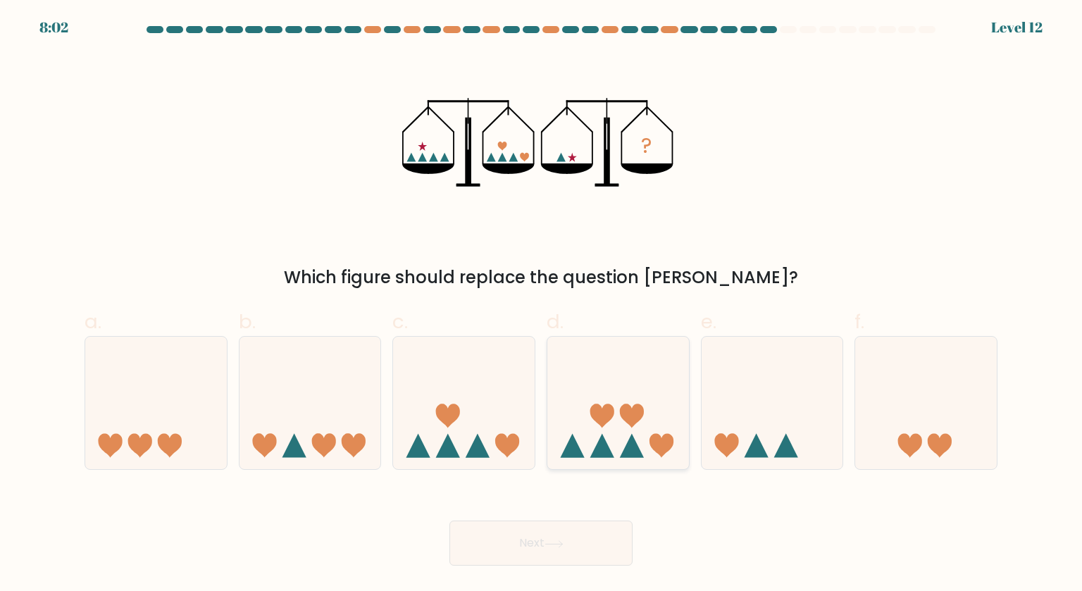
click at [581, 397] on icon at bounding box center [619, 403] width 142 height 117
click at [542, 305] on input "d." at bounding box center [541, 300] width 1 height 9
radio input "true"
click at [564, 541] on icon at bounding box center [554, 545] width 19 height 8
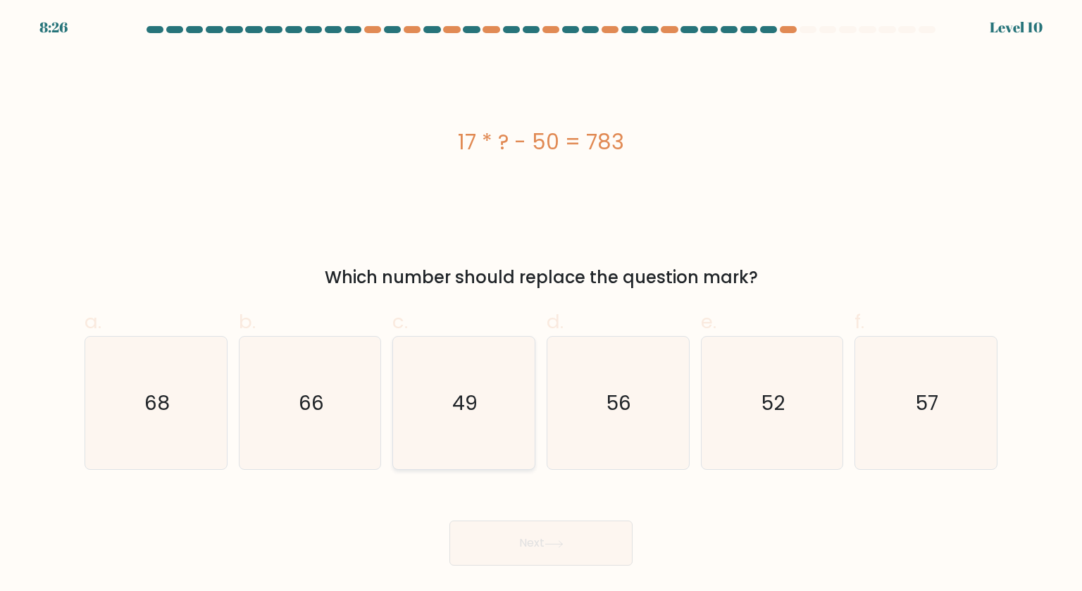
click at [498, 380] on icon "49" at bounding box center [463, 403] width 132 height 132
click at [541, 305] on input "c. 49" at bounding box center [541, 300] width 1 height 9
radio input "true"
click at [543, 524] on button "Next" at bounding box center [541, 543] width 183 height 45
click at [543, 526] on button "Next" at bounding box center [541, 543] width 183 height 45
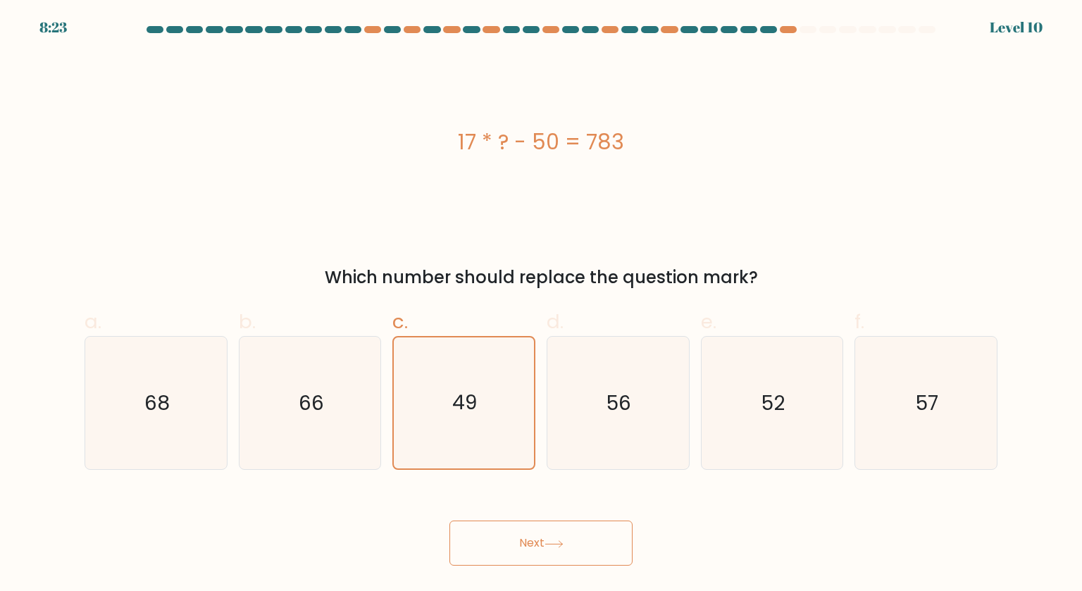
click at [533, 551] on button "Next" at bounding box center [541, 543] width 183 height 45
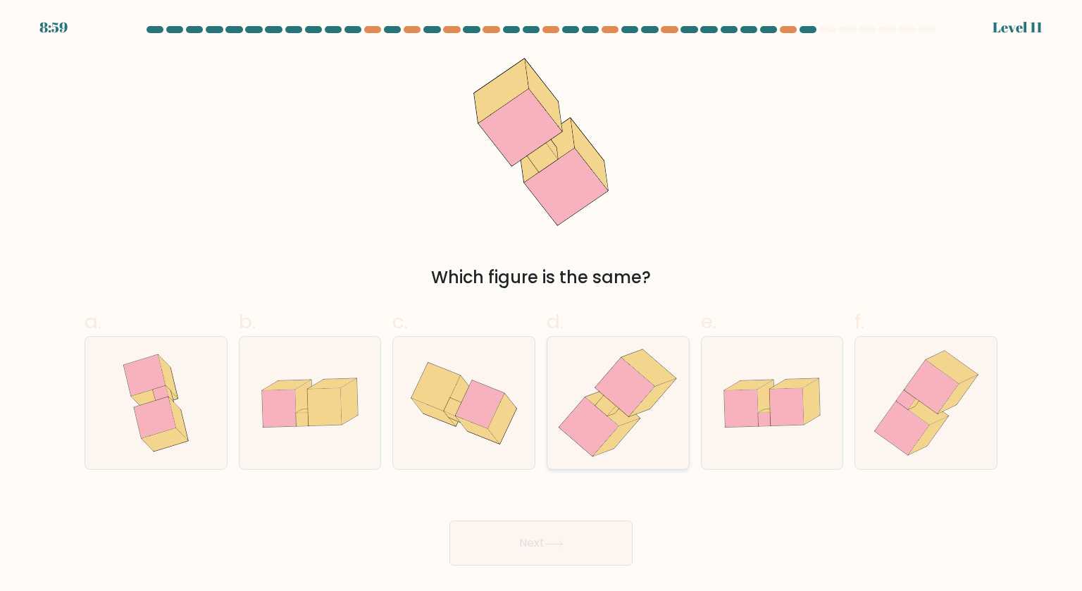
click at [620, 393] on icon at bounding box center [625, 387] width 59 height 59
click at [542, 305] on input "d." at bounding box center [541, 300] width 1 height 9
radio input "true"
click at [564, 541] on icon at bounding box center [554, 545] width 19 height 8
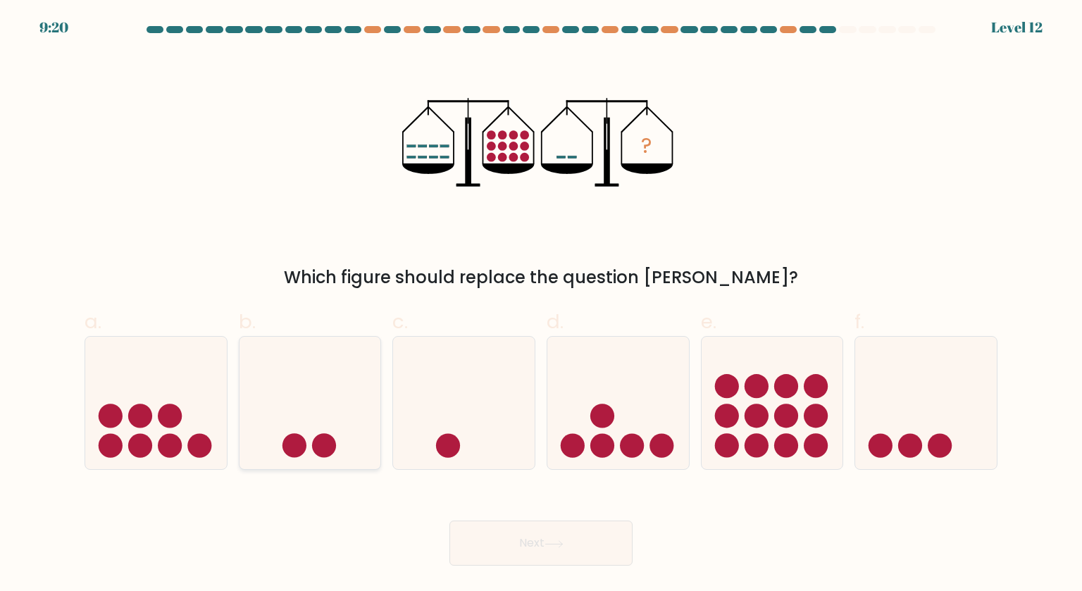
click at [294, 402] on icon at bounding box center [311, 403] width 142 height 117
click at [541, 305] on input "b." at bounding box center [541, 300] width 1 height 9
radio input "true"
click at [492, 543] on button "Next" at bounding box center [541, 543] width 183 height 45
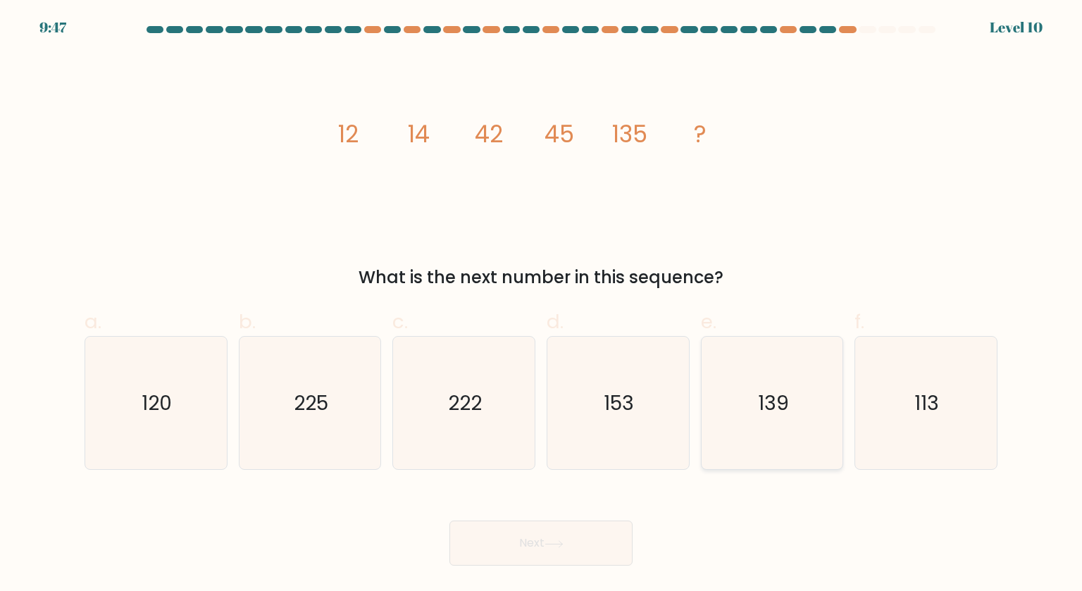
click at [790, 395] on icon "139" at bounding box center [772, 403] width 132 height 132
click at [542, 305] on input "e. 139" at bounding box center [541, 300] width 1 height 9
radio input "true"
click at [561, 541] on icon at bounding box center [554, 545] width 19 height 8
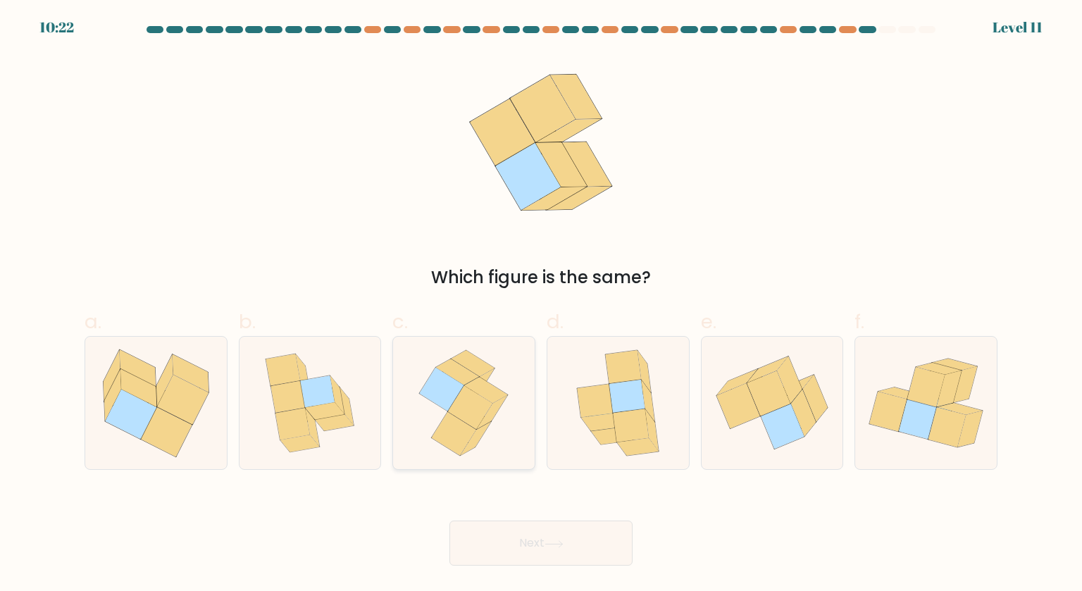
click at [436, 386] on icon at bounding box center [442, 390] width 44 height 44
click at [541, 305] on input "c." at bounding box center [541, 300] width 1 height 9
radio input "true"
click at [524, 536] on button "Next" at bounding box center [541, 543] width 183 height 45
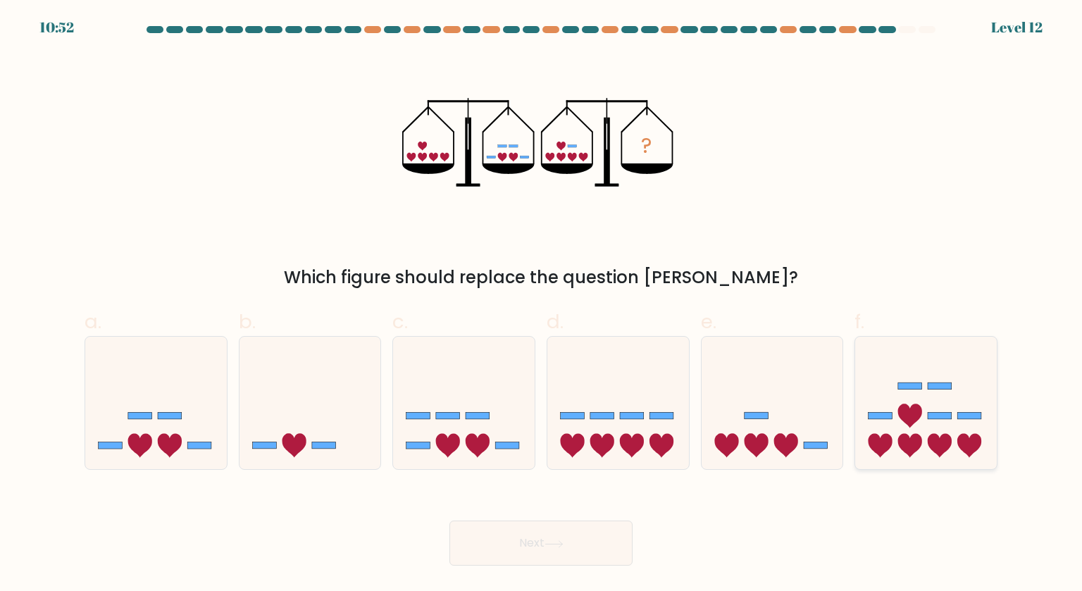
click at [902, 393] on icon at bounding box center [927, 403] width 142 height 117
click at [542, 305] on input "f." at bounding box center [541, 300] width 1 height 9
radio input "true"
click at [572, 544] on button "Next" at bounding box center [541, 543] width 183 height 45
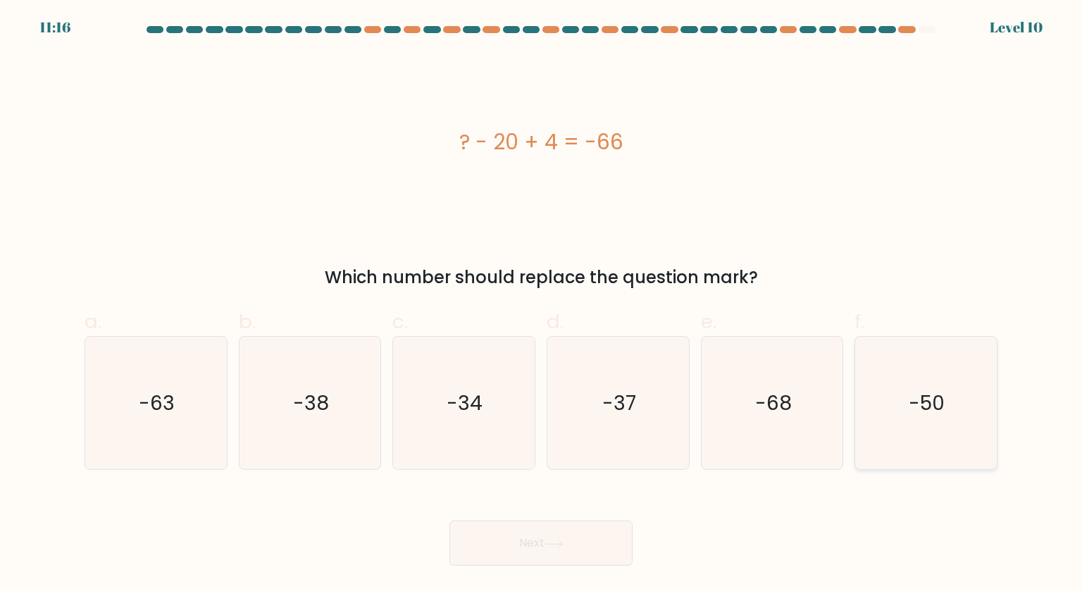
click at [930, 388] on icon "-50" at bounding box center [926, 403] width 132 height 132
click at [542, 305] on input "f. -50" at bounding box center [541, 300] width 1 height 9
radio input "true"
click at [534, 536] on button "Next" at bounding box center [541, 543] width 183 height 45
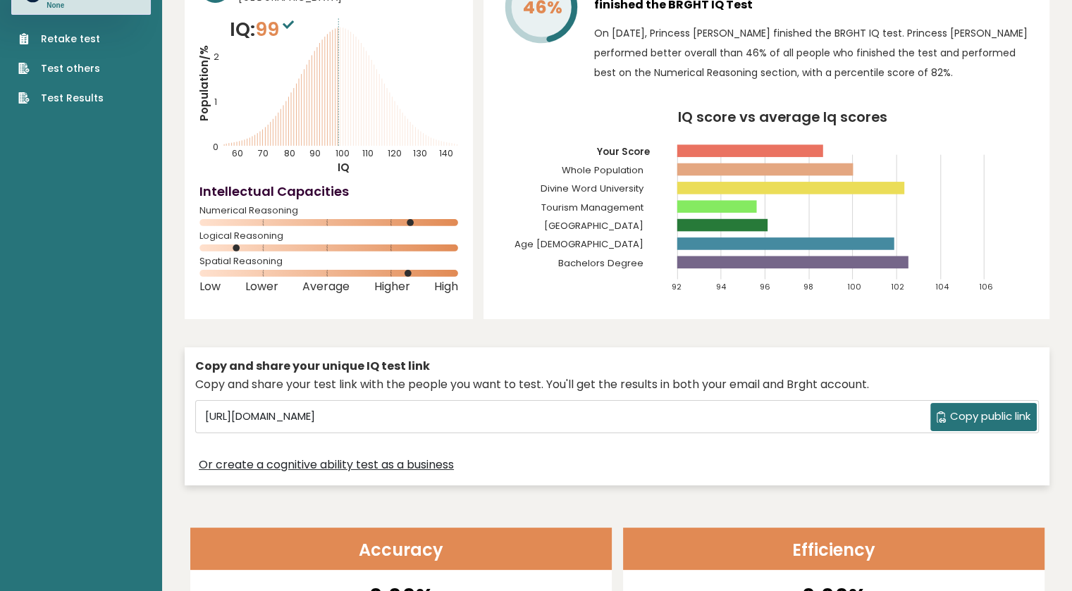
scroll to position [141, 0]
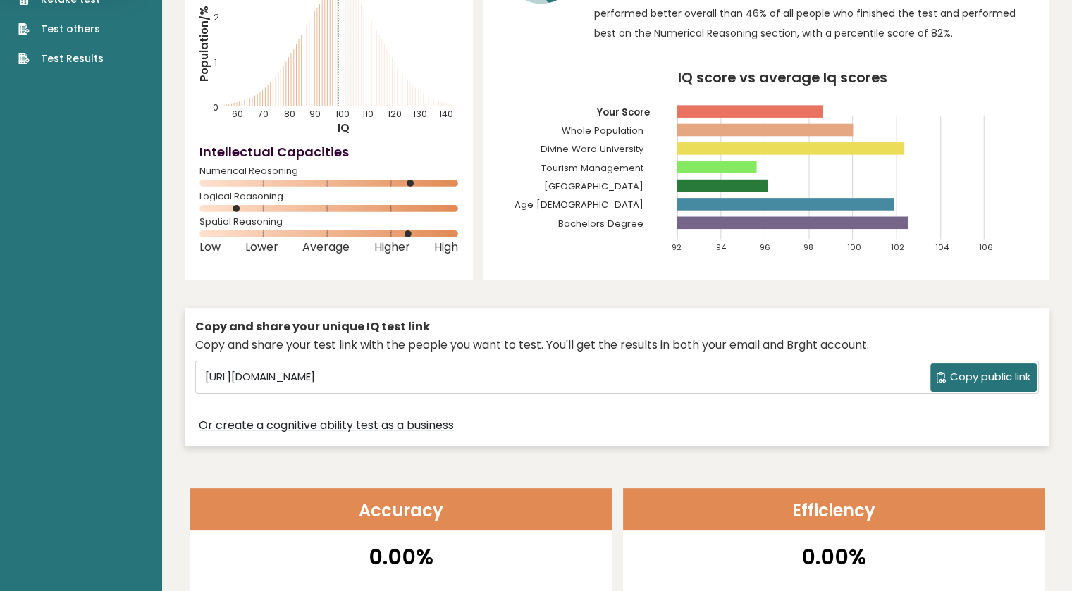
click at [972, 373] on span "Copy public link" at bounding box center [990, 377] width 80 height 16
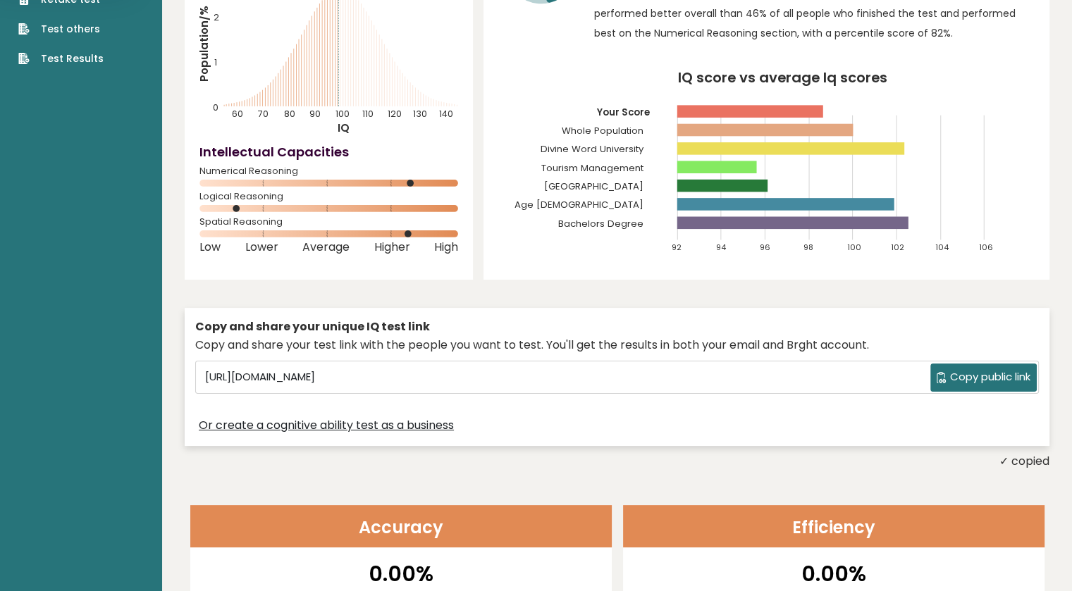
click at [972, 373] on span "Copy public link" at bounding box center [990, 377] width 80 height 16
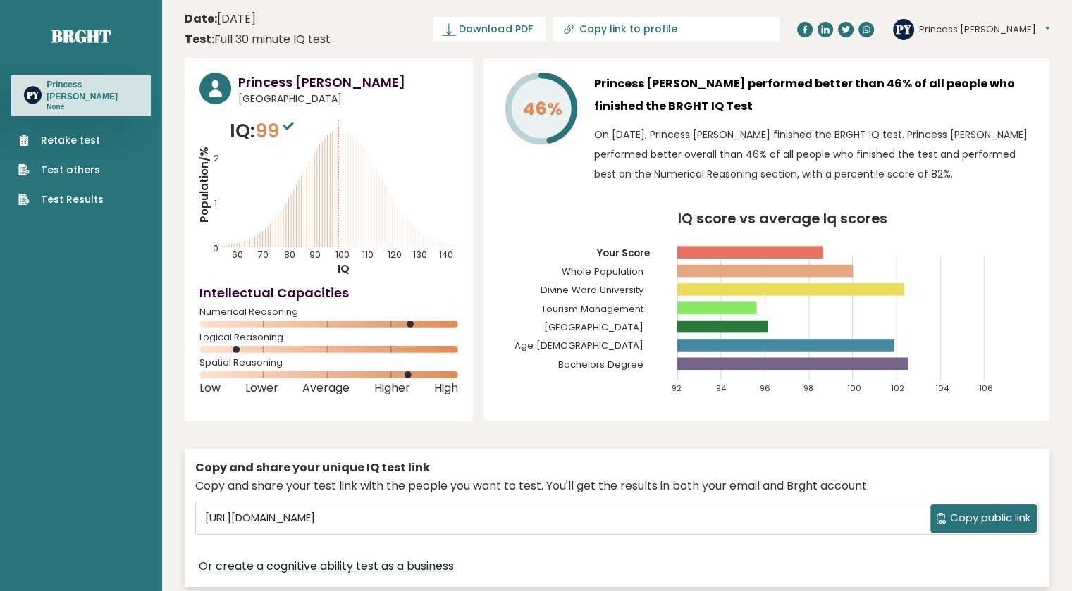
click at [975, 513] on span "Copy public link" at bounding box center [990, 518] width 80 height 16
